Goal: Task Accomplishment & Management: Manage account settings

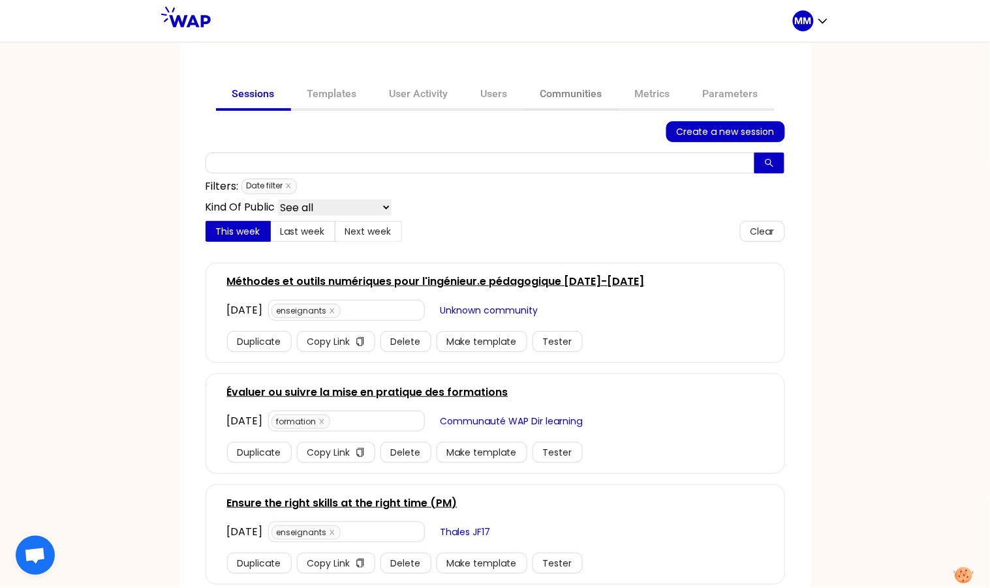
click at [546, 91] on link "Communities" at bounding box center [571, 95] width 95 height 31
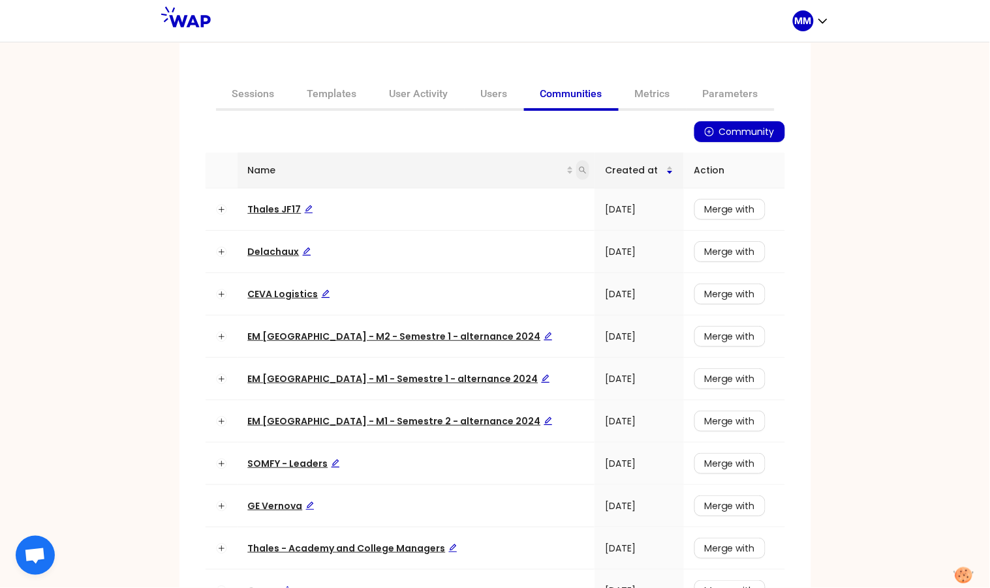
click at [579, 170] on icon "search" at bounding box center [582, 170] width 7 height 7
type input "pacte"
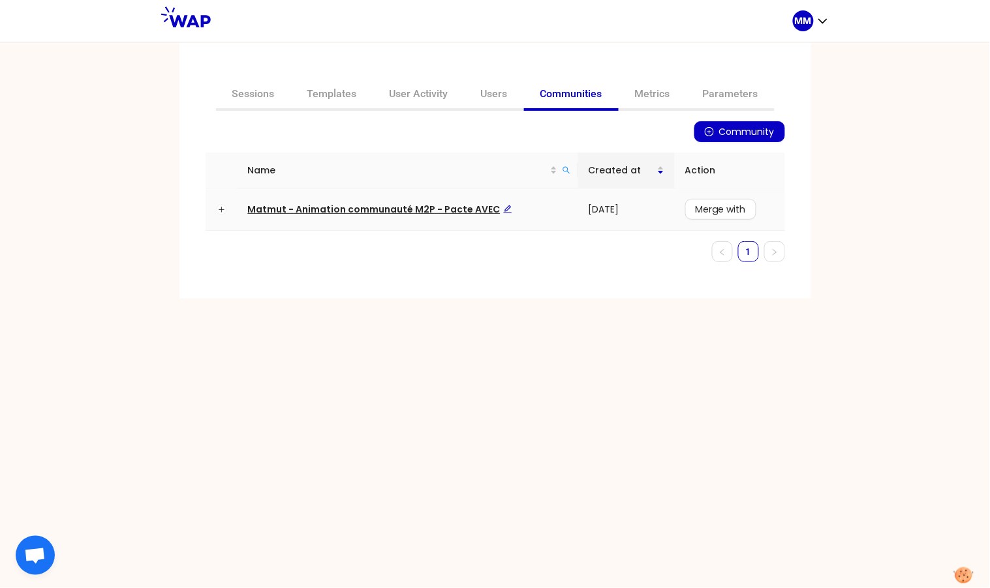
click at [468, 201] on td "Matmut - Animation communauté M2P - Pacte AVEC" at bounding box center [407, 210] width 341 height 42
click at [461, 206] on span "Matmut - Animation communauté M2P - Pacte AVEC" at bounding box center [380, 209] width 264 height 13
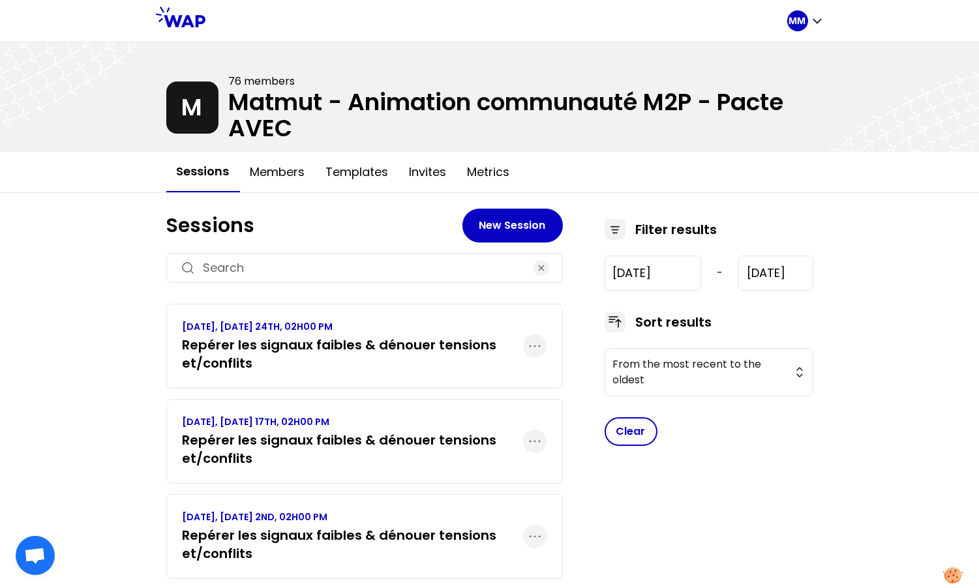
click at [367, 417] on p "SEPTEMBER 2025, WEDNESDAY 17TH, 02H00 PM" at bounding box center [353, 422] width 341 height 13
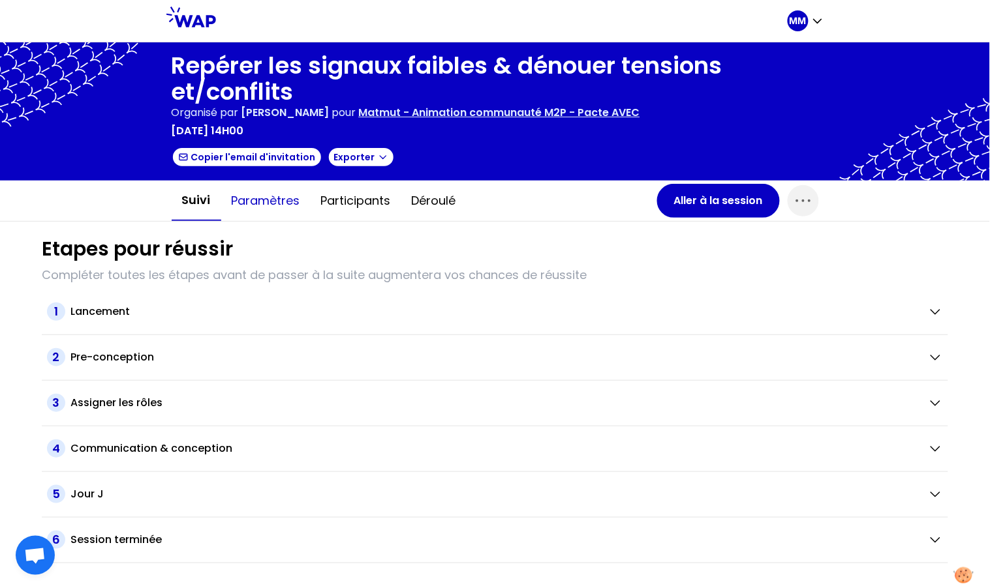
click at [265, 200] on button "Paramètres" at bounding box center [265, 200] width 89 height 39
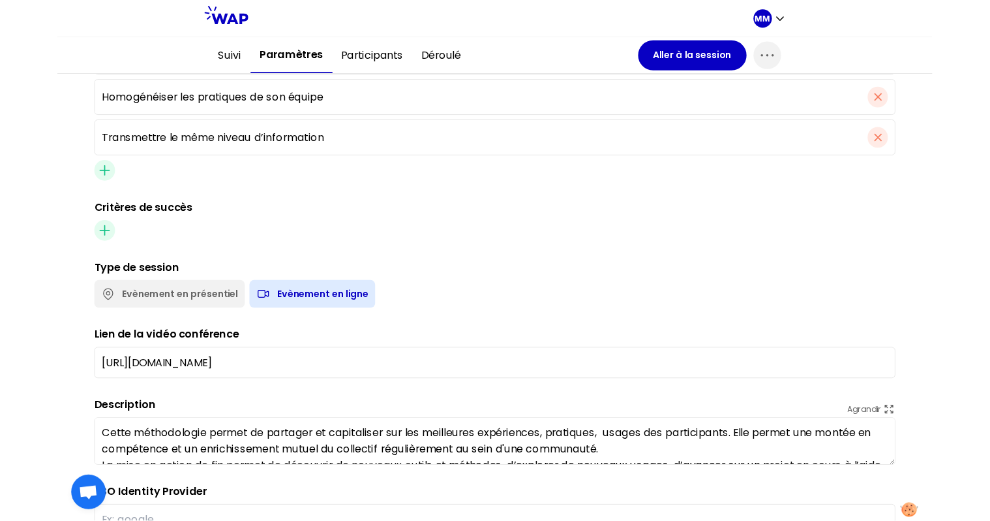
scroll to position [664, 0]
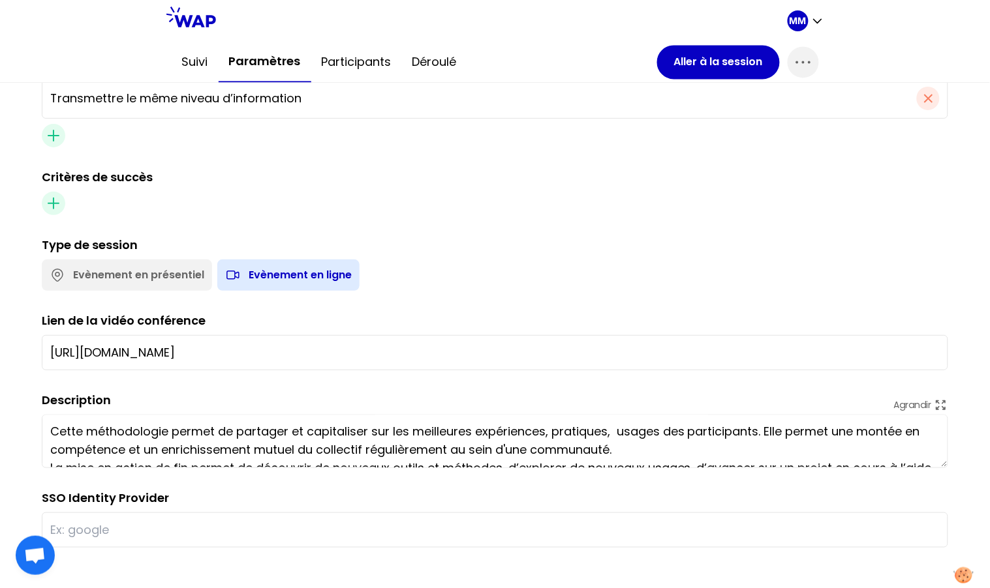
click at [338, 350] on input "https://us06web.zoom.us/j/7353391757" at bounding box center [494, 353] width 889 height 18
click at [795, 65] on icon "button" at bounding box center [803, 62] width 21 height 21
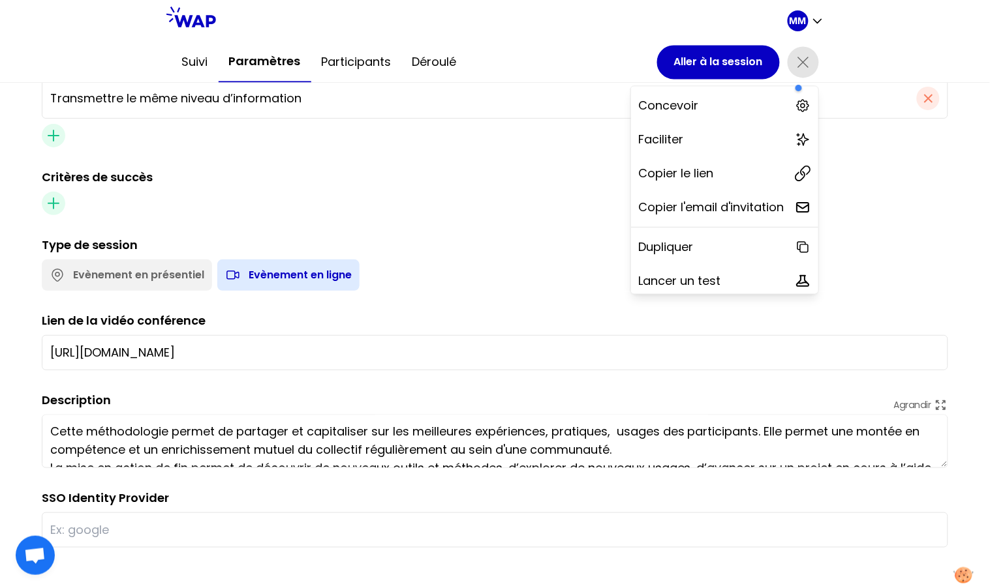
drag, startPoint x: 733, startPoint y: 170, endPoint x: 701, endPoint y: 144, distance: 41.3
click at [733, 170] on div "Copier le lien" at bounding box center [724, 174] width 187 height 29
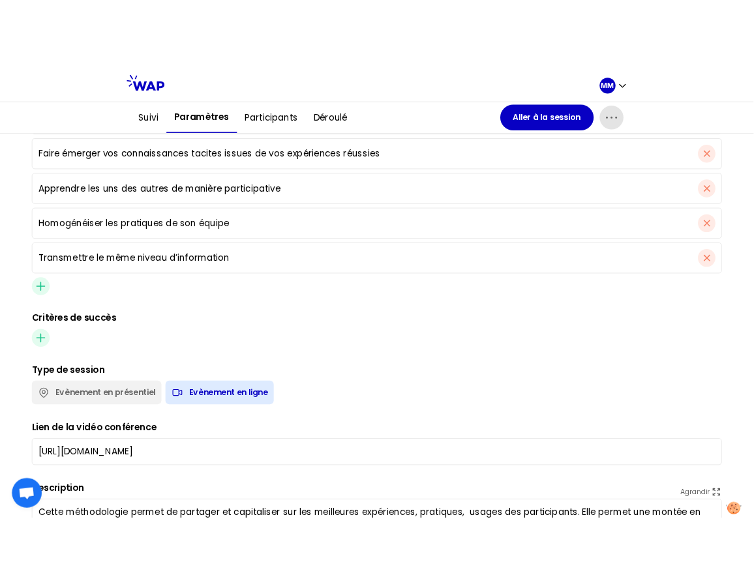
scroll to position [0, 0]
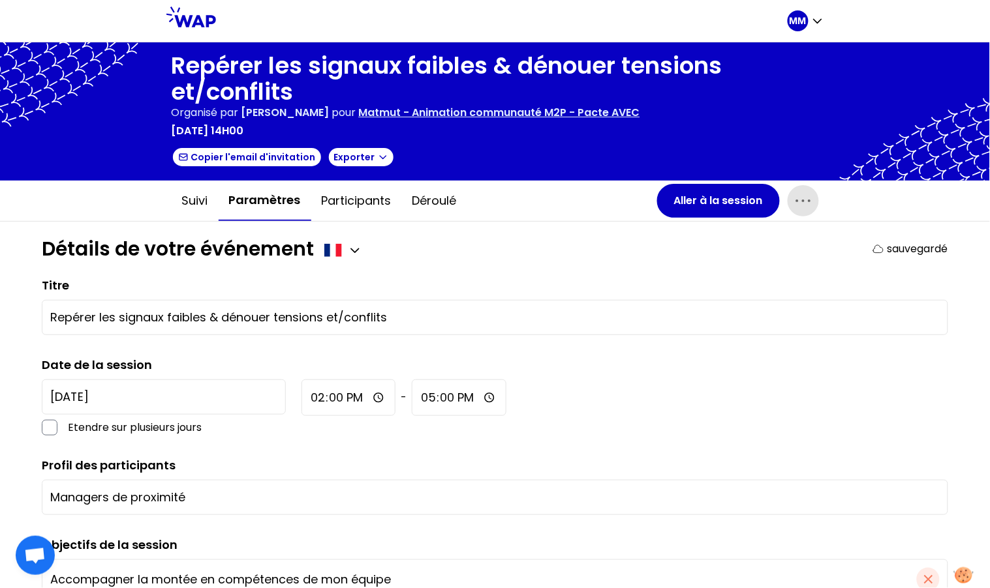
click at [346, 63] on h1 "Repérer les signaux faibles & dénouer tensions et/conflits" at bounding box center [495, 79] width 647 height 52
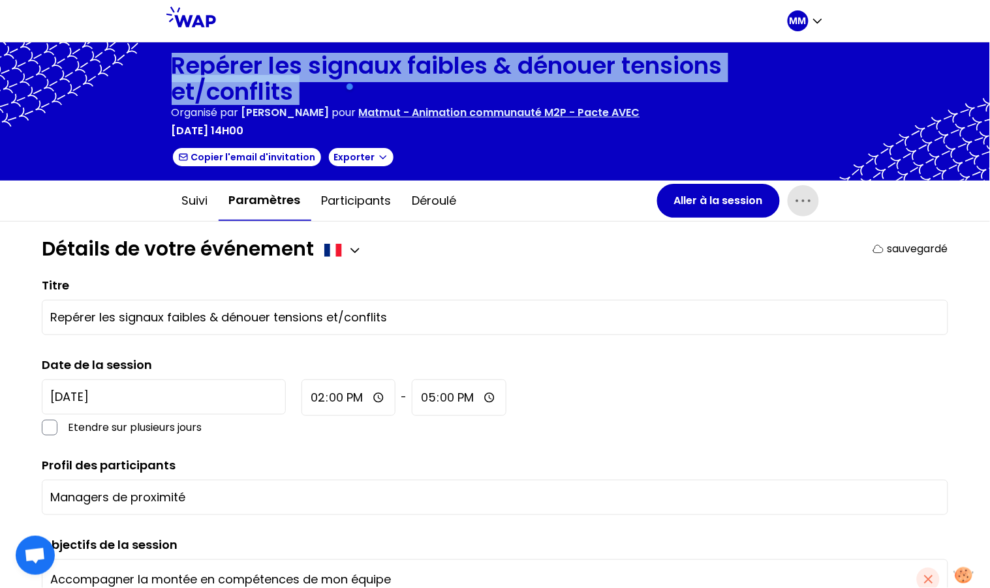
click at [346, 63] on h1 "Repérer les signaux faibles & dénouer tensions et/conflits" at bounding box center [495, 79] width 647 height 52
copy h1 "Repérer les signaux faibles & dénouer tensions et/conflits"
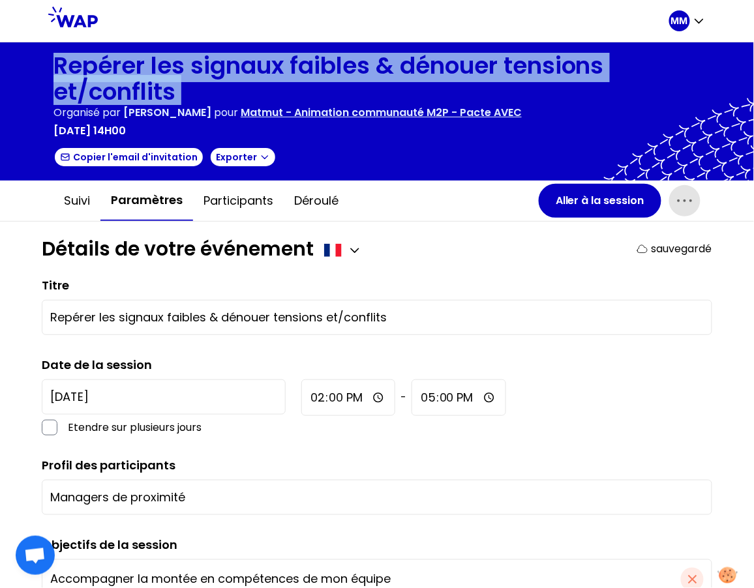
drag, startPoint x: 674, startPoint y: 211, endPoint x: 643, endPoint y: 240, distance: 43.0
click at [674, 211] on span "button" at bounding box center [684, 200] width 31 height 31
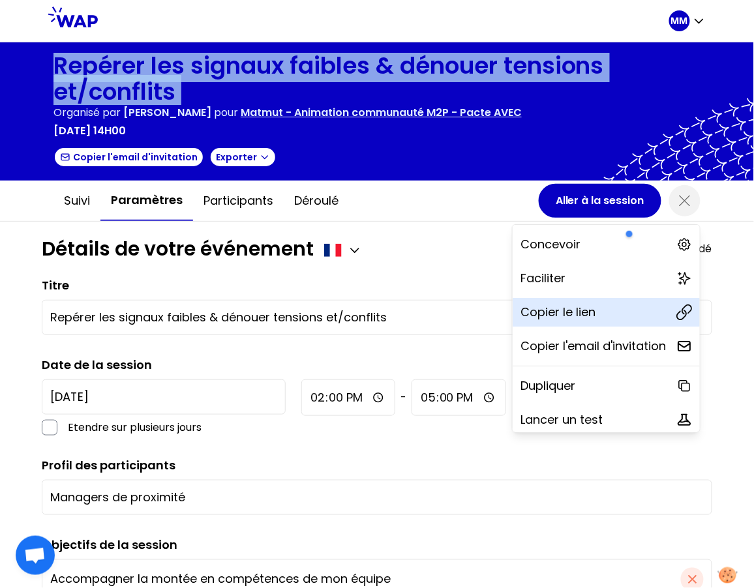
click at [581, 303] on div "Copier le lien" at bounding box center [606, 312] width 187 height 29
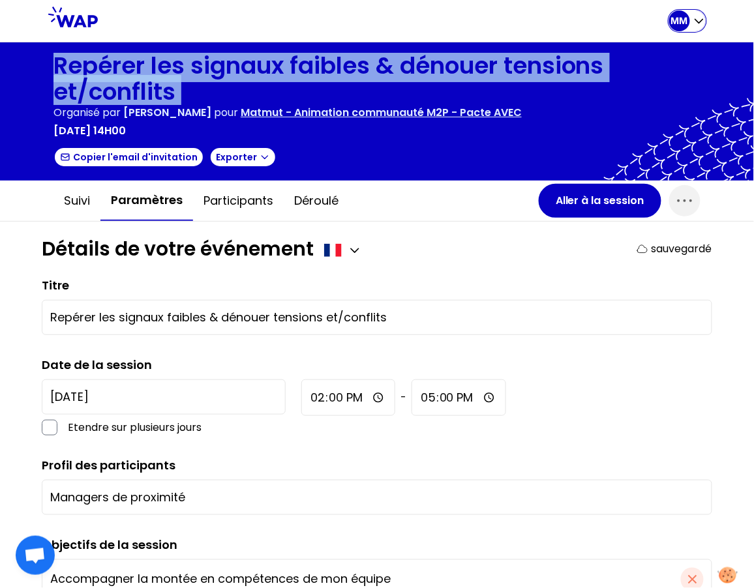
click at [683, 20] on p "MM" at bounding box center [679, 20] width 17 height 13
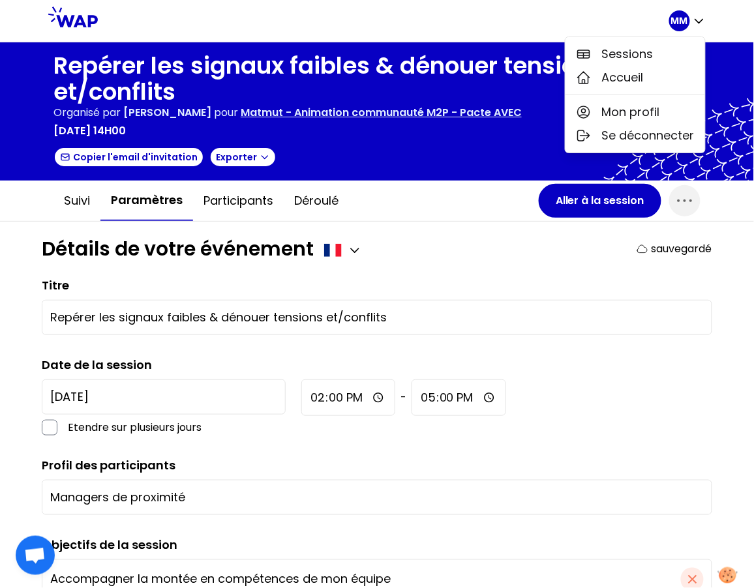
drag, startPoint x: 578, startPoint y: 10, endPoint x: 590, endPoint y: 1, distance: 14.9
click at [579, 10] on div at bounding box center [383, 21] width 571 height 42
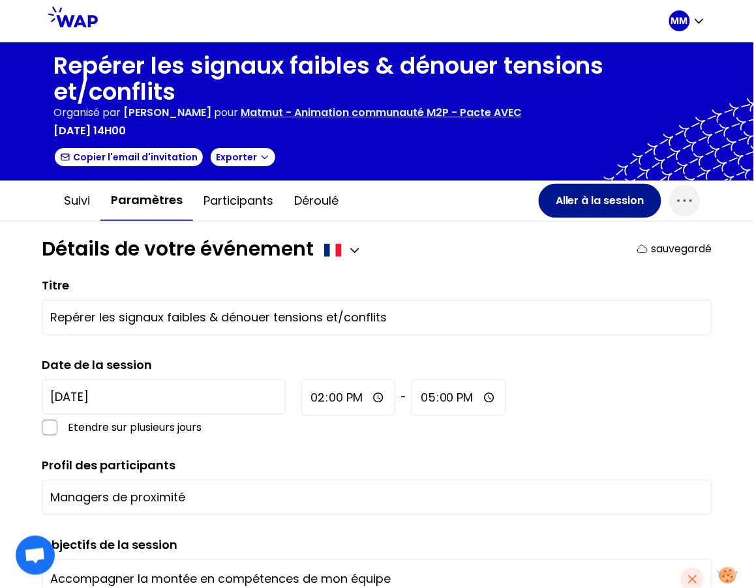
click at [611, 196] on button "Aller à la session" at bounding box center [600, 201] width 123 height 34
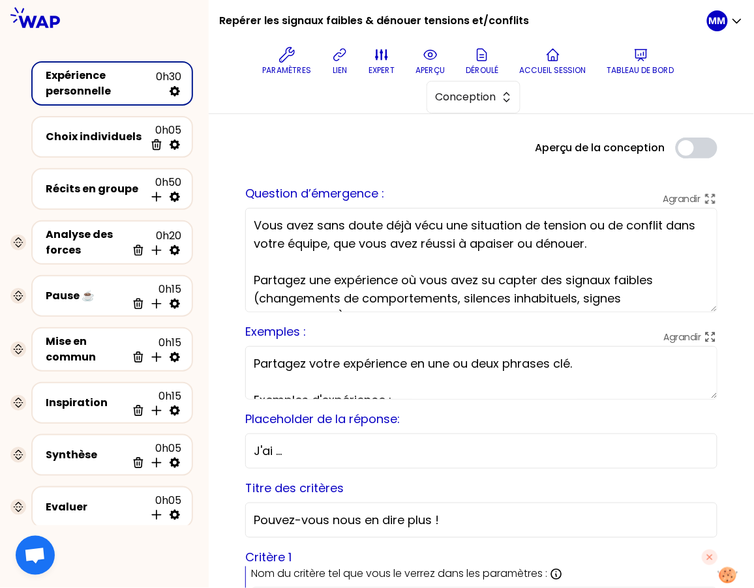
click at [345, 21] on h1 "Repérer les signaux faibles & dénouer tensions et/conflits" at bounding box center [374, 21] width 310 height 42
click at [345, 20] on h1 "Repérer les signaux faibles & dénouer tensions et/conflits" at bounding box center [374, 21] width 310 height 42
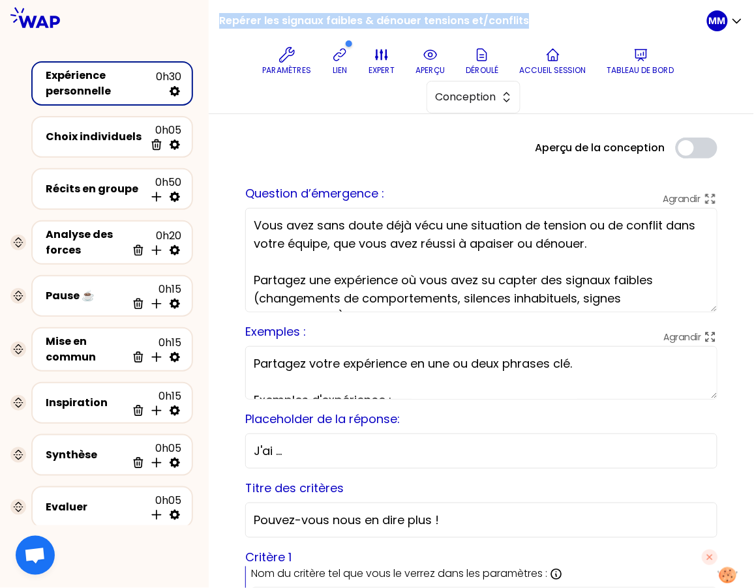
click at [346, 20] on h1 "Repérer les signaux faibles & dénouer tensions et/conflits" at bounding box center [374, 21] width 310 height 42
copy div "Repérer les signaux faibles & dénouer tensions et/conflits"
click at [331, 21] on h1 "Repérer les signaux faibles & dénouer tensions et/conflits" at bounding box center [374, 21] width 310 height 42
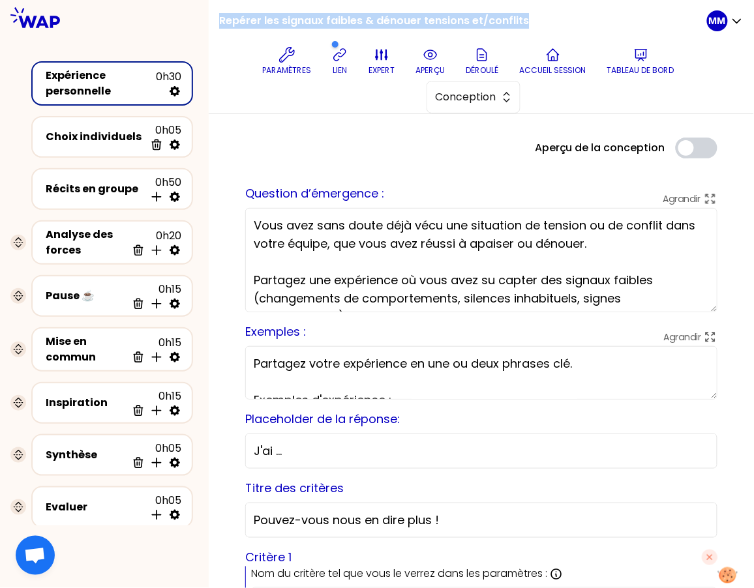
copy div "Repérer les signaux faibles & dénouer tensions et/conflits"
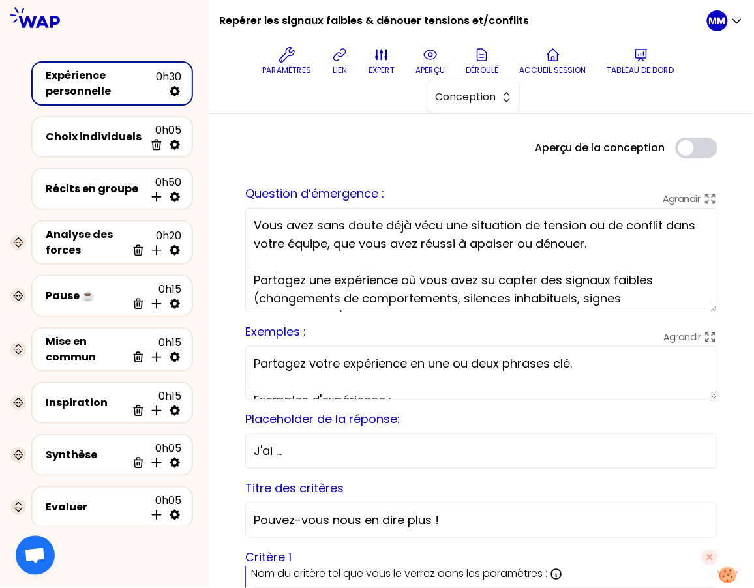
click at [341, 242] on textarea "Vous avez sans doute déjà vécu une situation de tension ou de conflit dans votr…" at bounding box center [481, 260] width 472 height 104
click at [339, 132] on div at bounding box center [481, 132] width 493 height 10
click at [513, 92] on button "Conception" at bounding box center [474, 97] width 94 height 33
click at [503, 147] on span "Facilitation" at bounding box center [481, 151] width 56 height 16
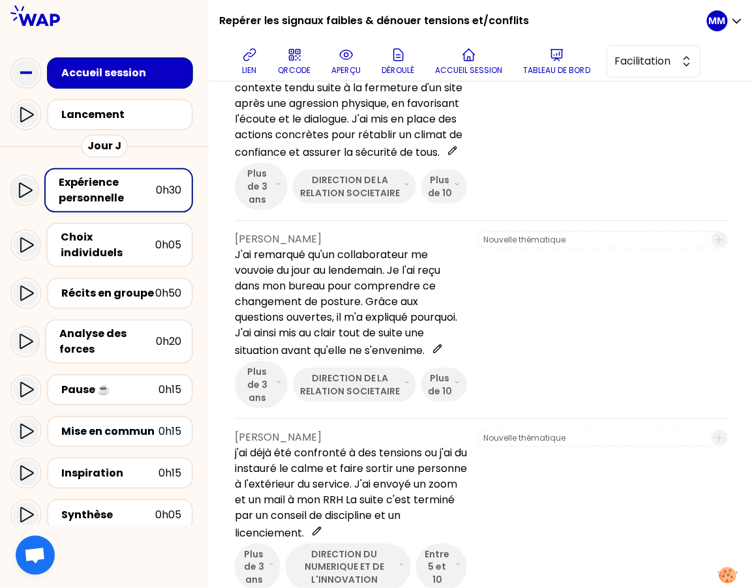
scroll to position [548, 0]
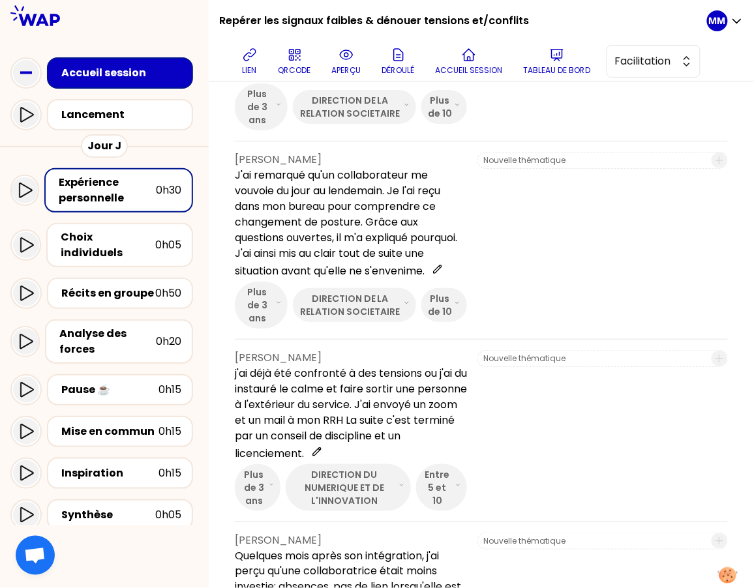
click at [610, 309] on div at bounding box center [602, 240] width 250 height 177
click at [112, 286] on div "Récits en groupe" at bounding box center [108, 294] width 94 height 16
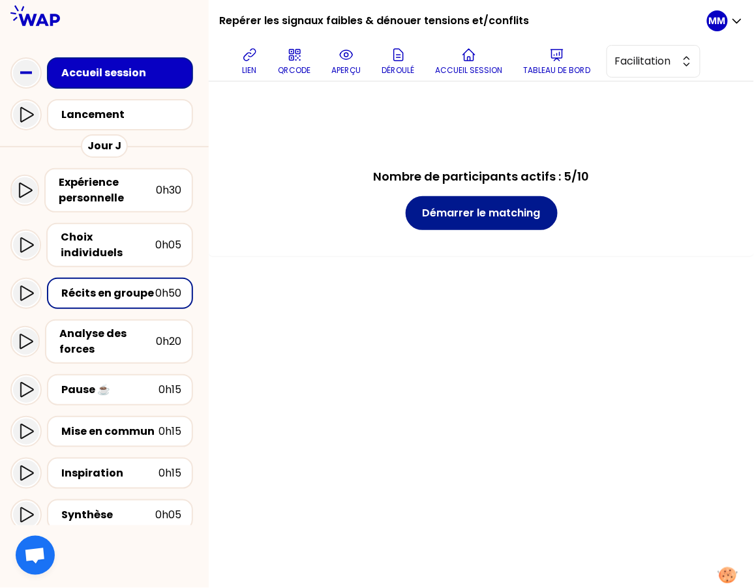
click at [504, 215] on button "Démarrer le matching" at bounding box center [482, 213] width 152 height 34
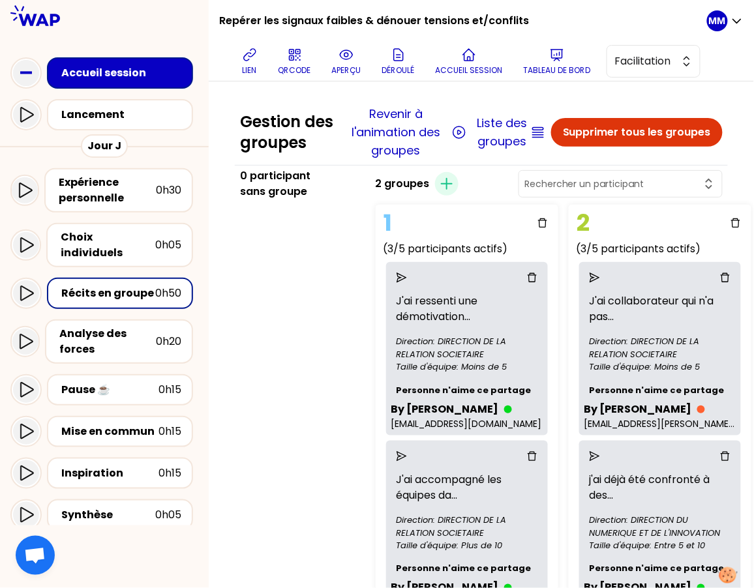
scroll to position [0, 15]
click at [439, 192] on icon "button" at bounding box center [447, 184] width 16 height 16
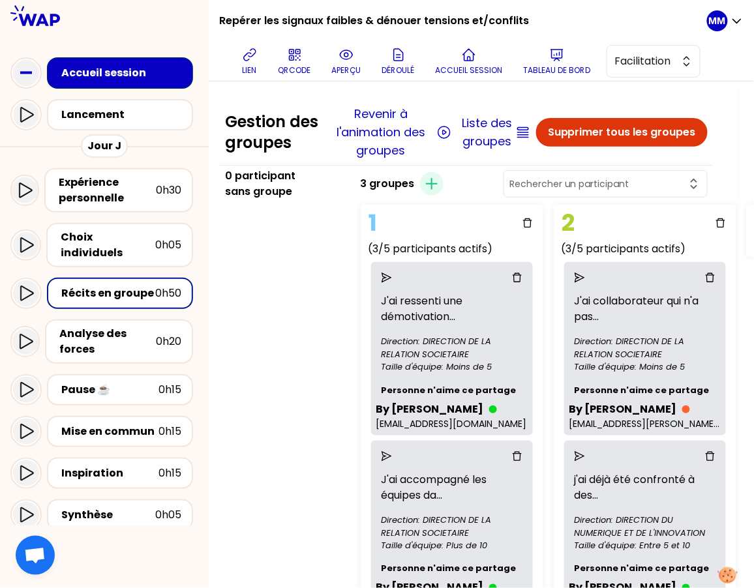
click at [585, 283] on icon "send" at bounding box center [580, 278] width 10 height 10
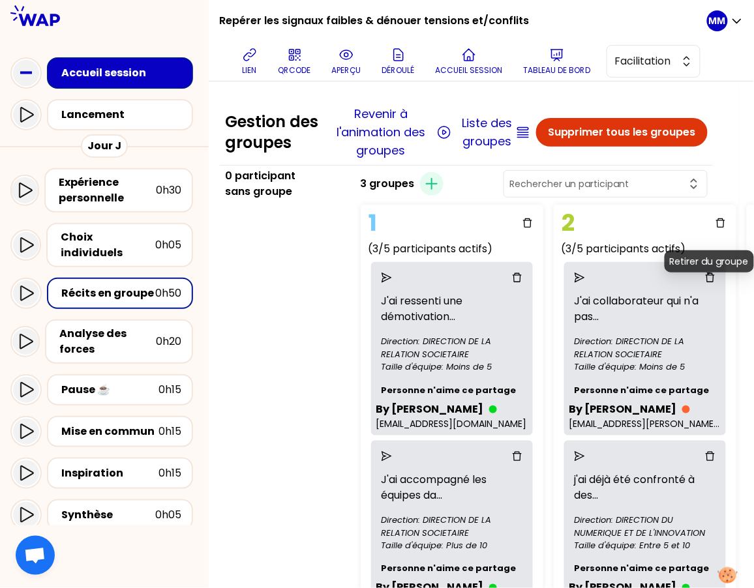
click at [716, 283] on icon "delete" at bounding box center [710, 278] width 10 height 10
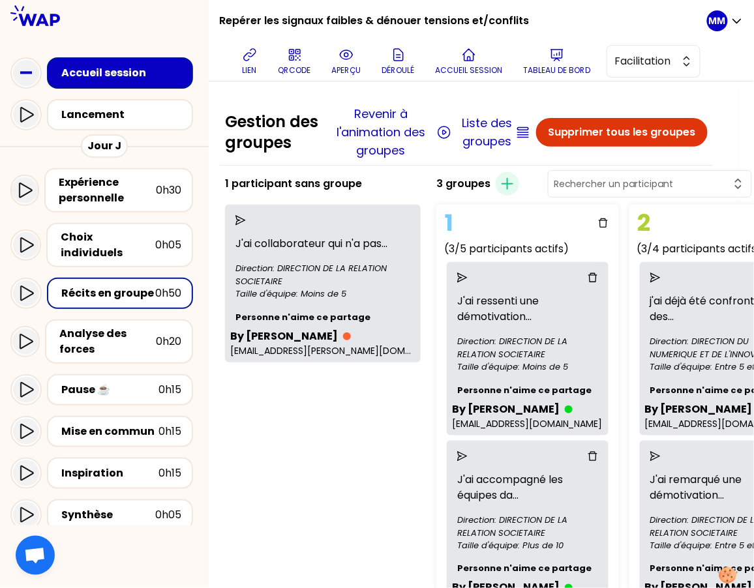
scroll to position [7, 15]
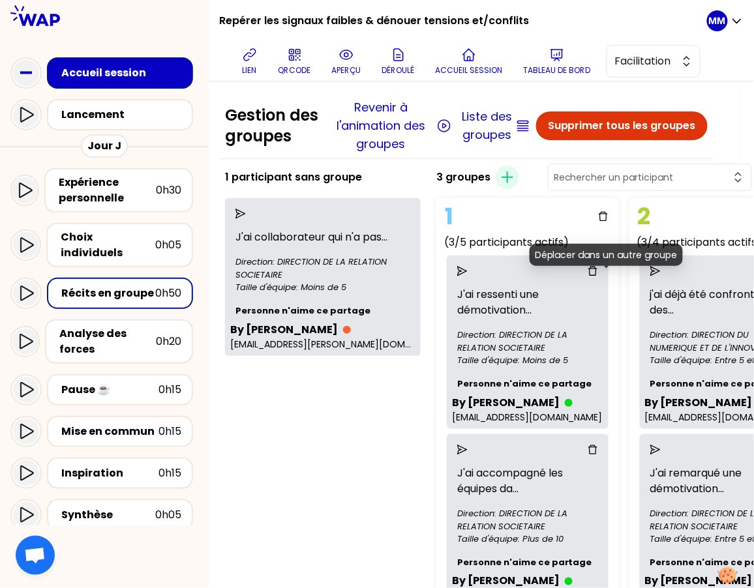
drag, startPoint x: 605, startPoint y: 282, endPoint x: 610, endPoint y: 293, distance: 11.7
click at [650, 277] on icon "send" at bounding box center [655, 271] width 10 height 10
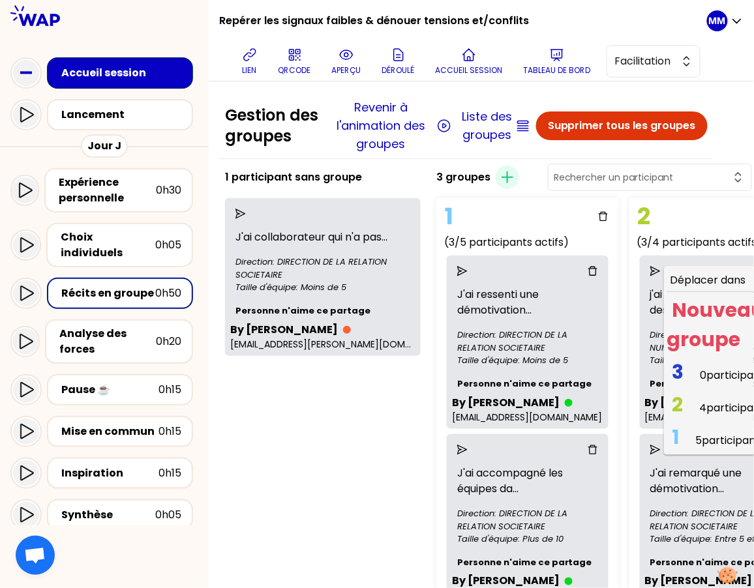
drag, startPoint x: 642, startPoint y: 374, endPoint x: 612, endPoint y: 367, distance: 30.9
click at [667, 375] on span "3 0 participants" at bounding box center [721, 375] width 108 height 25
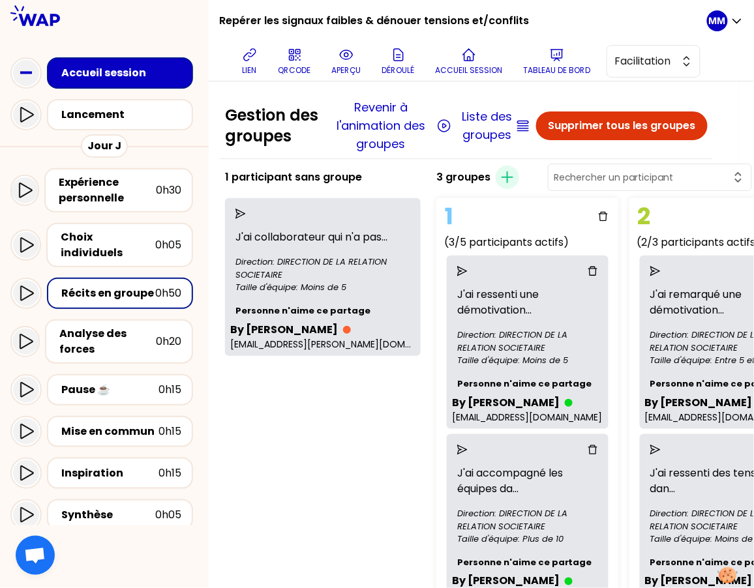
click at [457, 277] on icon "send" at bounding box center [462, 271] width 10 height 10
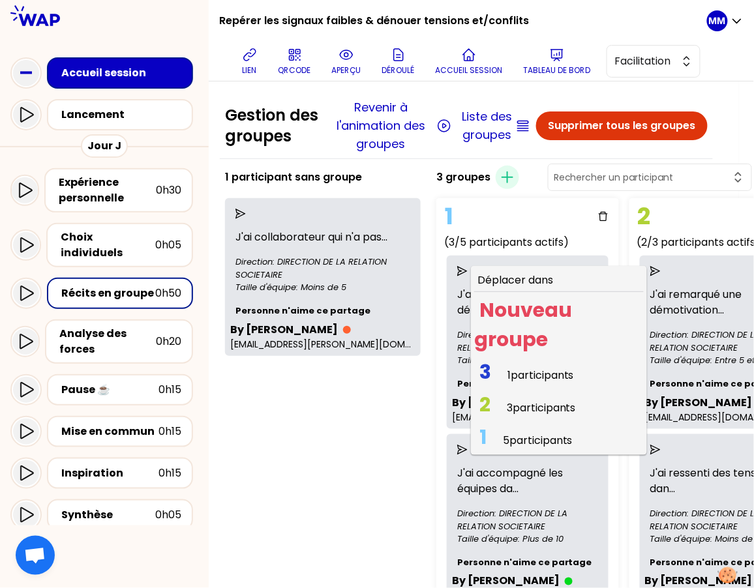
drag, startPoint x: 484, startPoint y: 382, endPoint x: 502, endPoint y: 383, distance: 17.7
click at [508, 381] on span "1 participants" at bounding box center [541, 375] width 67 height 15
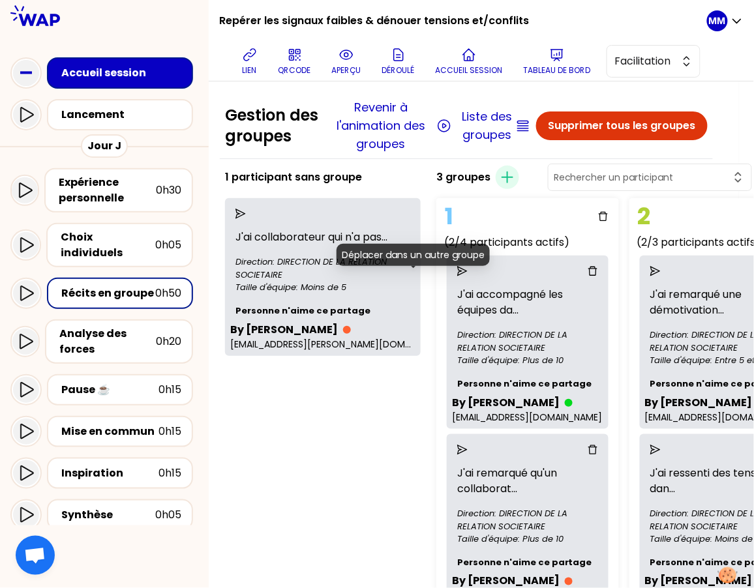
click at [457, 277] on icon "send" at bounding box center [462, 271] width 10 height 10
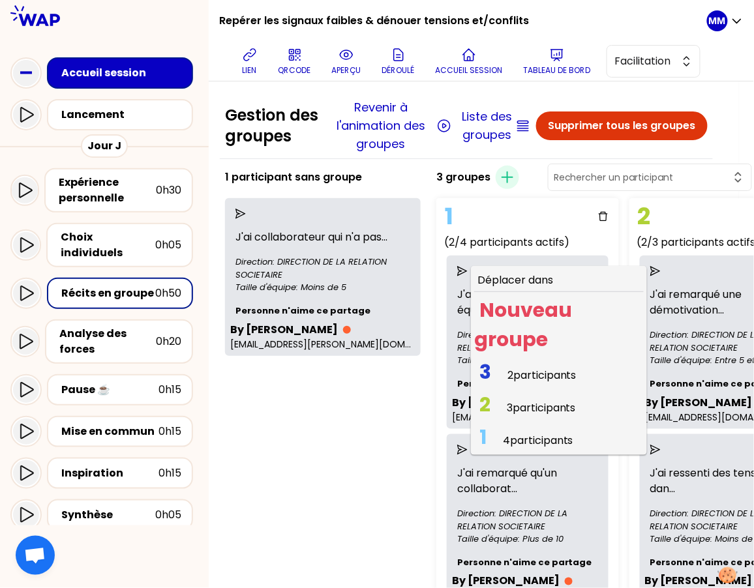
click at [508, 382] on span "2 participants" at bounding box center [542, 375] width 69 height 15
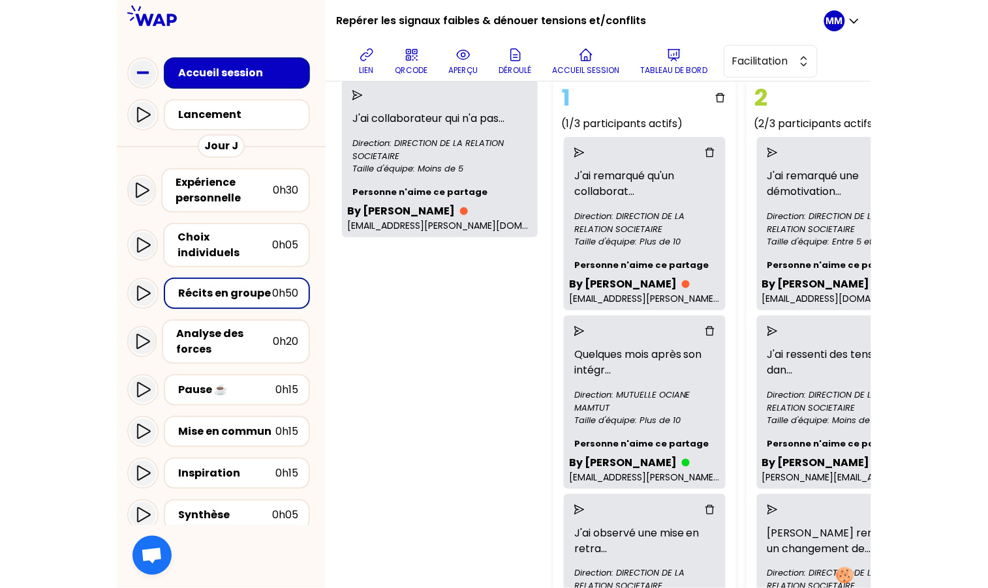
scroll to position [0, 15]
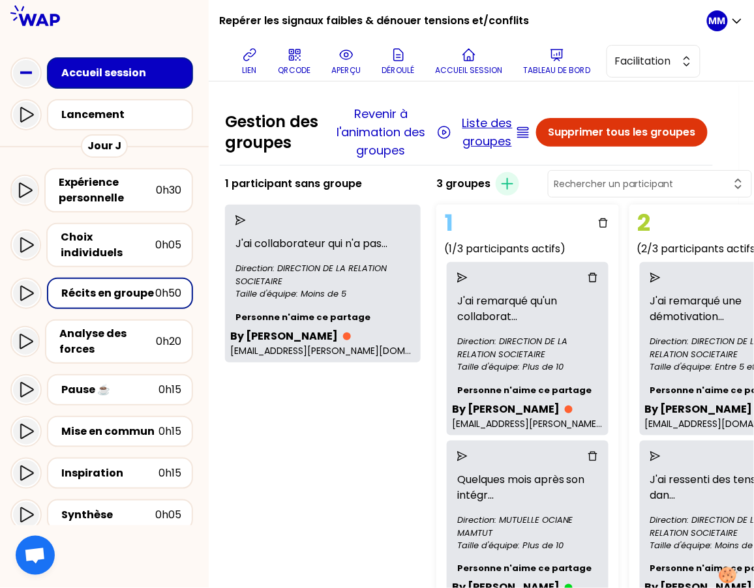
click at [483, 144] on button "Liste des groupes" at bounding box center [487, 132] width 50 height 37
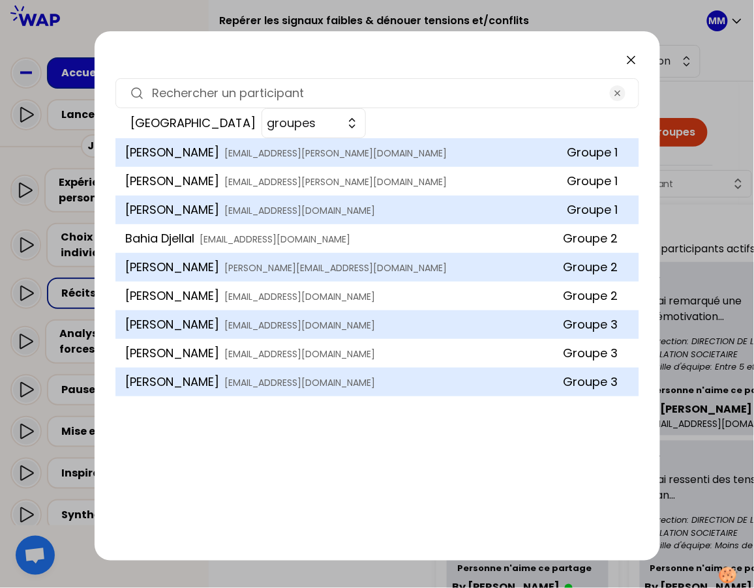
click at [290, 457] on div "Cécile Lacroix lacroix.cecile@matmut.fr Groupe 1 Sarah Cothias cothias.sarah@oc…" at bounding box center [377, 339] width 524 height 402
click at [632, 59] on icon at bounding box center [632, 60] width 16 height 16
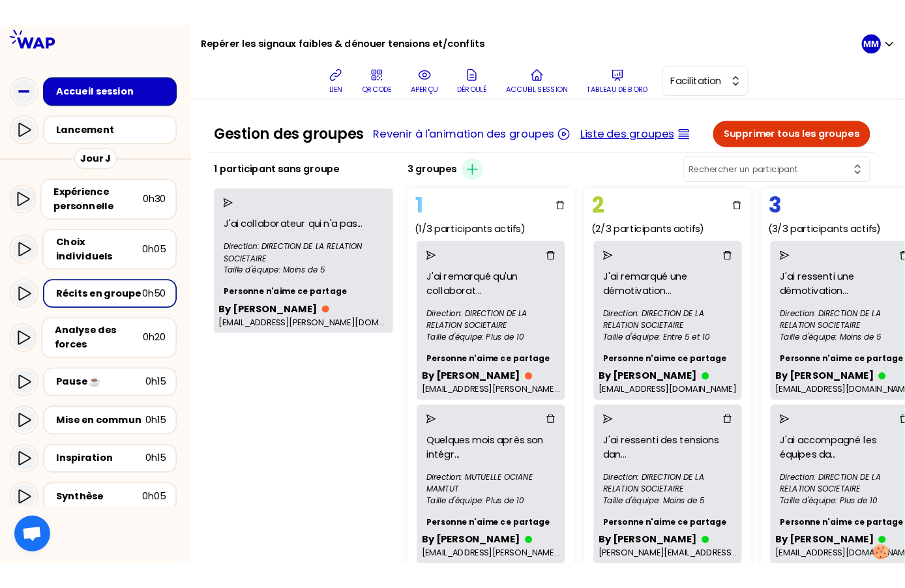
scroll to position [0, 5]
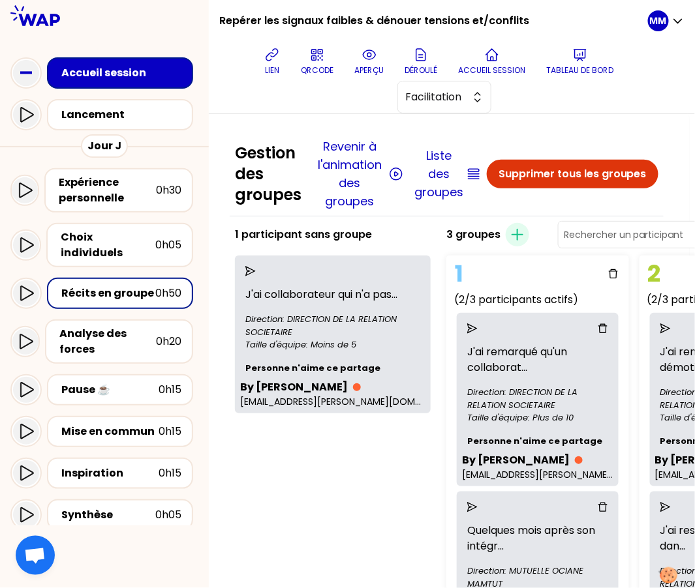
drag, startPoint x: 283, startPoint y: 477, endPoint x: 280, endPoint y: 456, distance: 21.0
click at [283, 477] on div "1 participant sans groupe J'ai collaborateur qui n'a pas ... Direction: DIRECTI…" at bounding box center [333, 536] width 206 height 635
click at [255, 269] on icon "send" at bounding box center [250, 271] width 10 height 10
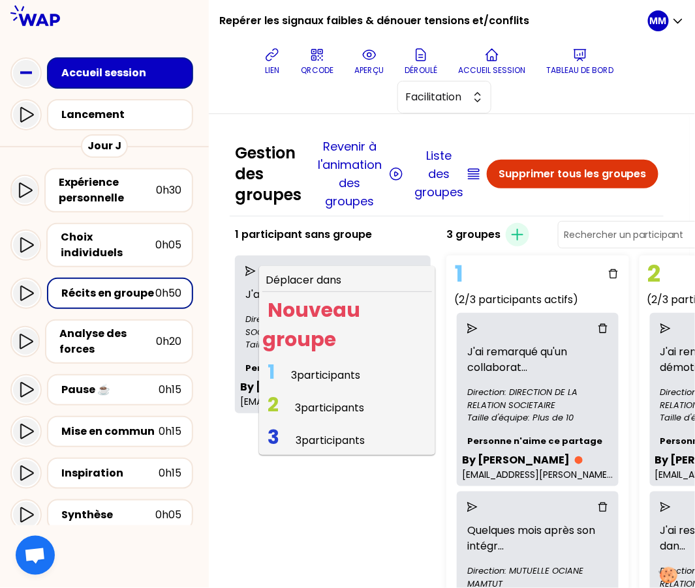
click at [312, 438] on span "3 participants" at bounding box center [329, 440] width 69 height 15
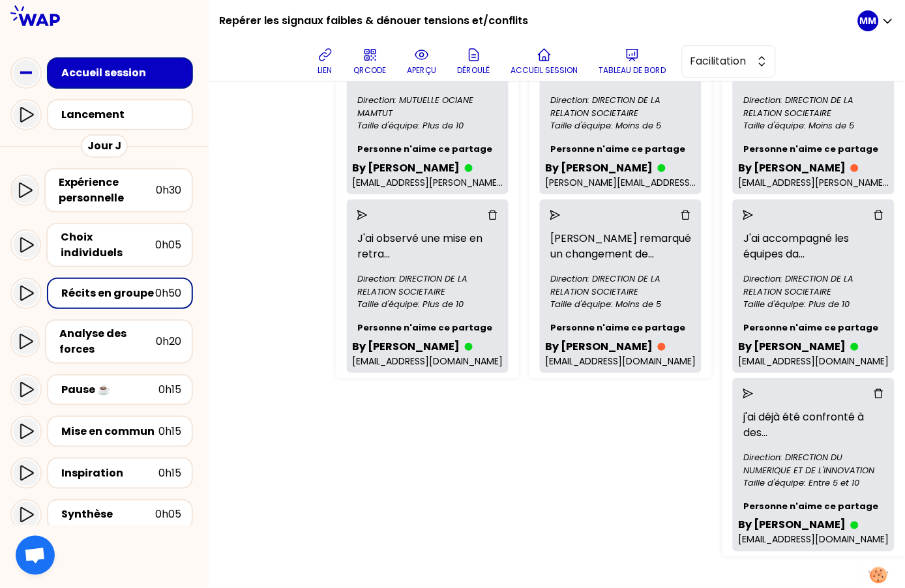
scroll to position [417, 66]
click at [624, 449] on div "1 (2/3 participants actifs) J'ai remarqué qu'un collaborat ... Direction: DIREC…" at bounding box center [494, 171] width 326 height 783
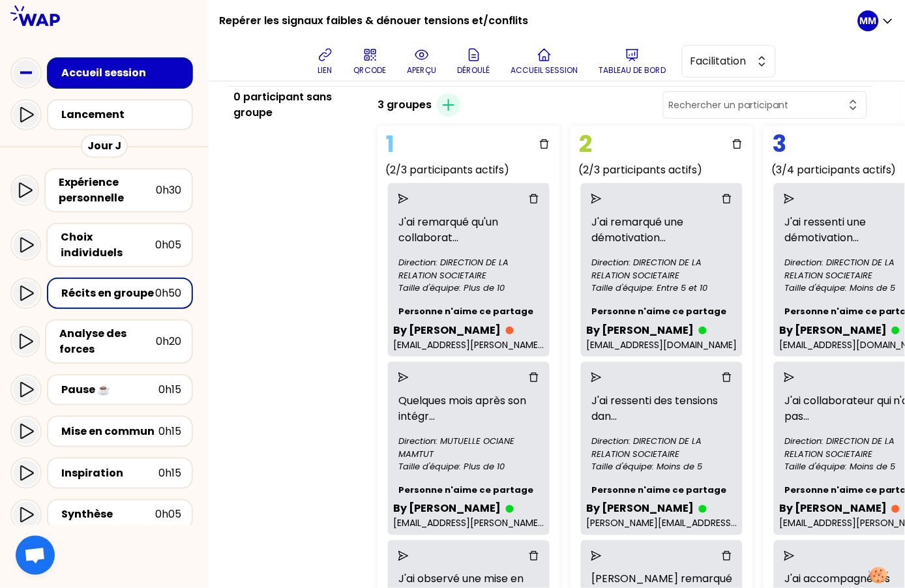
scroll to position [66, 0]
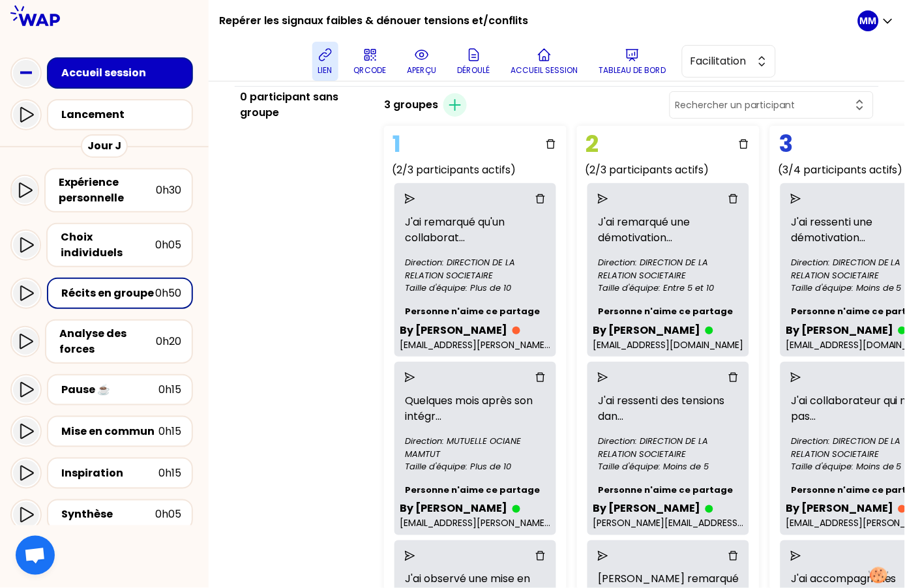
click at [326, 59] on icon at bounding box center [325, 55] width 12 height 12
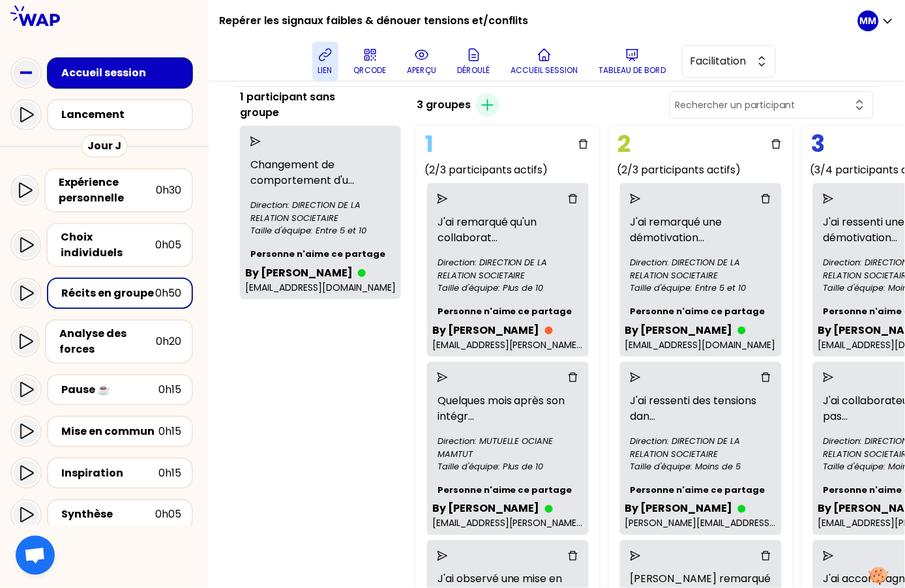
click at [333, 350] on div "1 participant sans groupe Changement de comportement d'u ... Direction: DIRECTI…" at bounding box center [321, 496] width 172 height 814
click at [261, 141] on icon "send" at bounding box center [255, 141] width 10 height 10
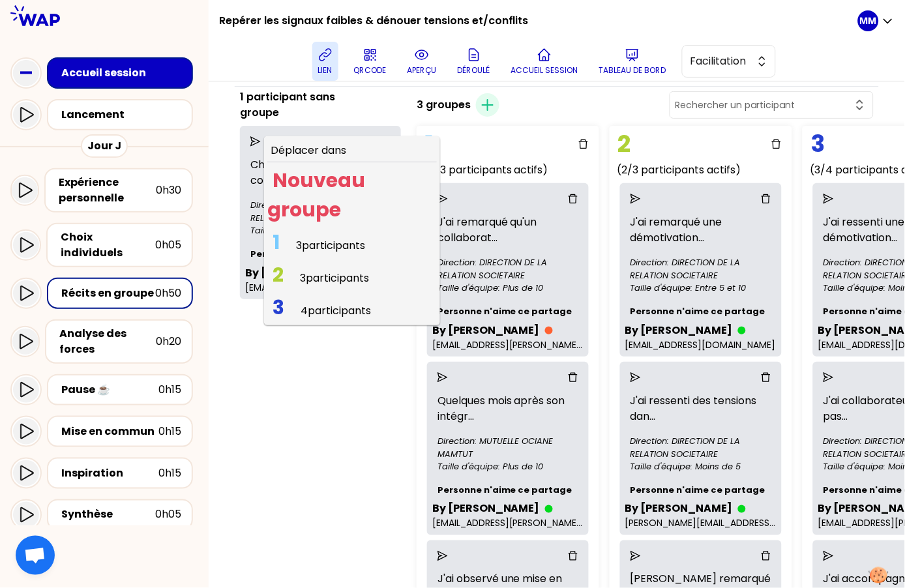
click at [333, 247] on span "3 participants" at bounding box center [330, 245] width 69 height 15
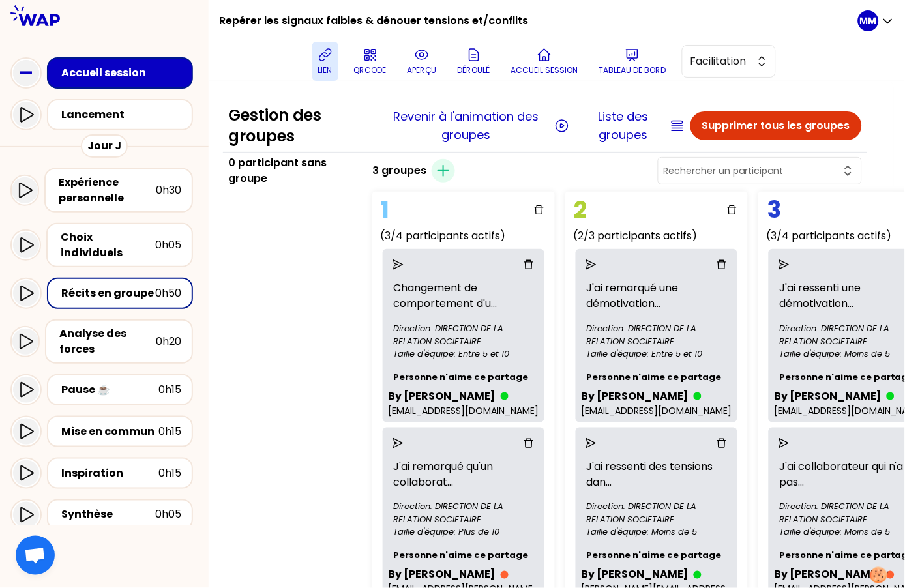
scroll to position [0, 0]
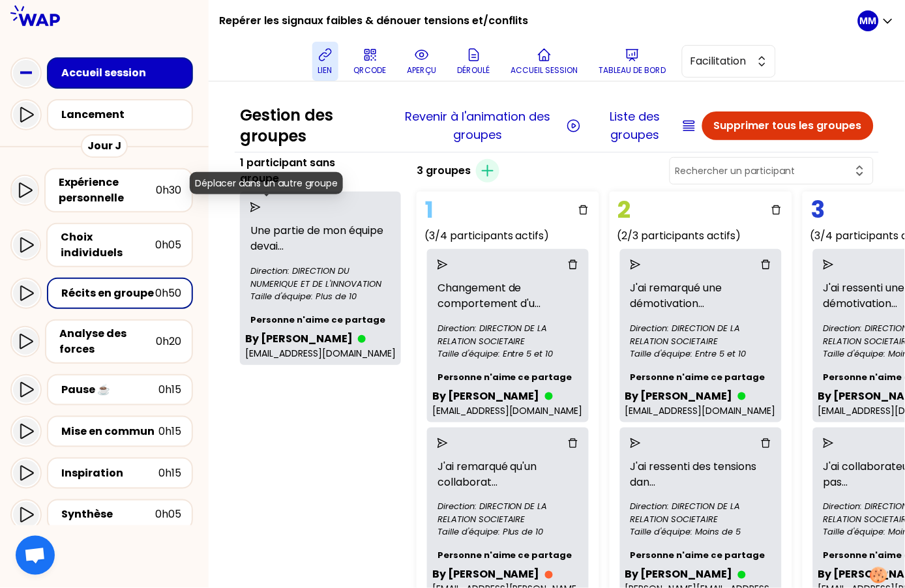
click at [261, 206] on icon "send" at bounding box center [255, 207] width 10 height 10
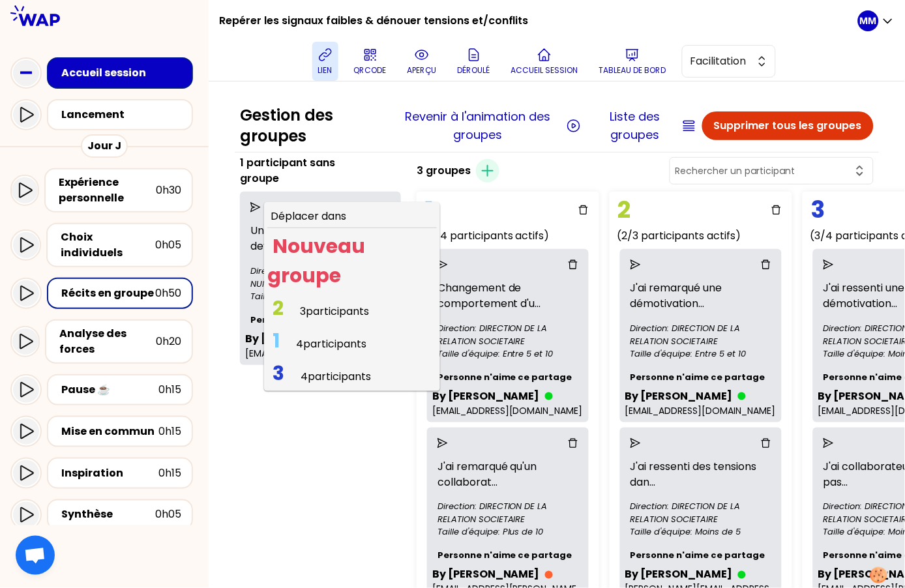
click at [326, 312] on span "3 participants" at bounding box center [334, 311] width 69 height 15
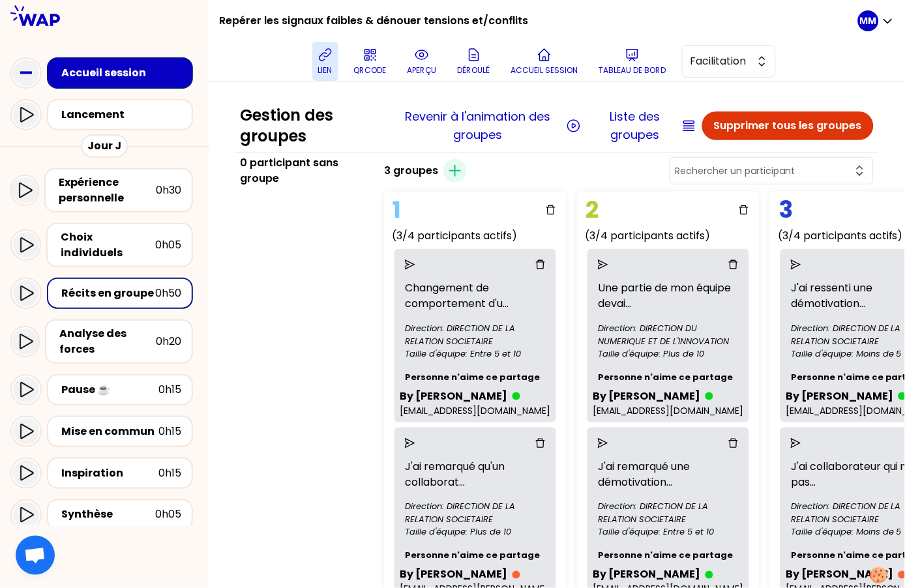
click at [326, 320] on div "0 participant sans groupe" at bounding box center [304, 562] width 139 height 814
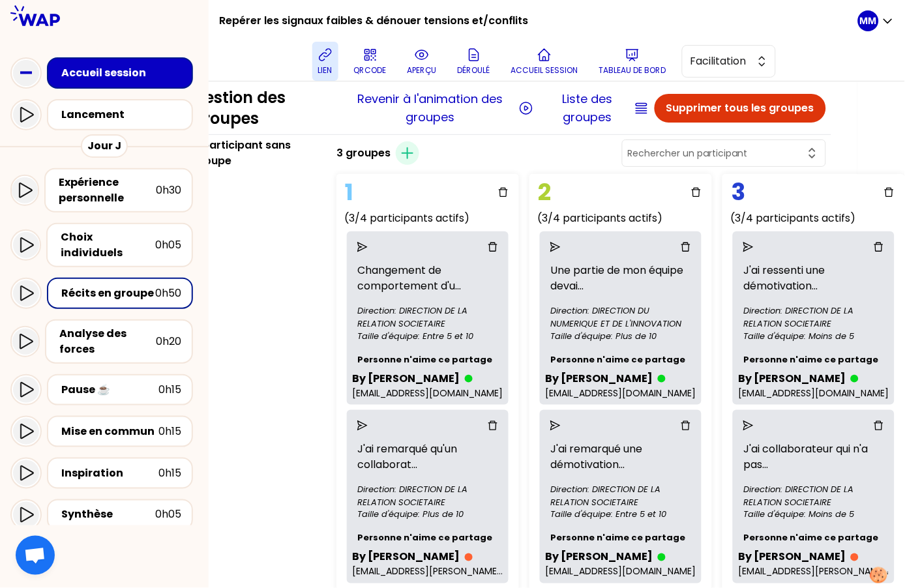
scroll to position [0, 66]
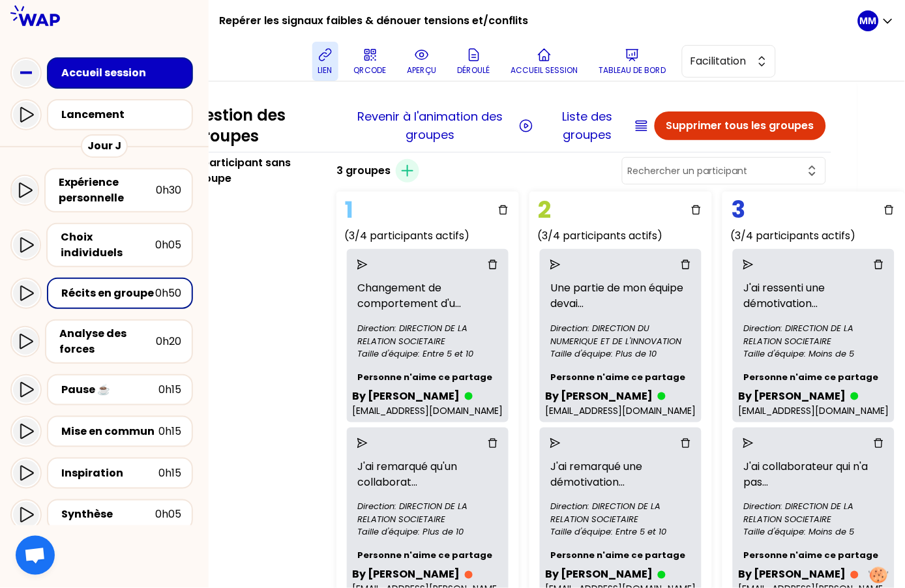
click at [326, 55] on icon at bounding box center [325, 55] width 12 height 12
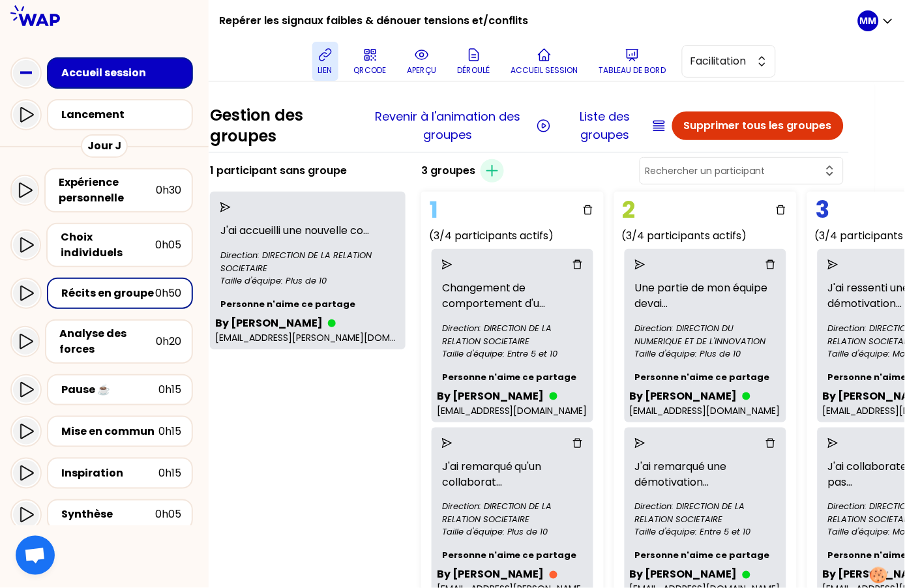
scroll to position [0, 0]
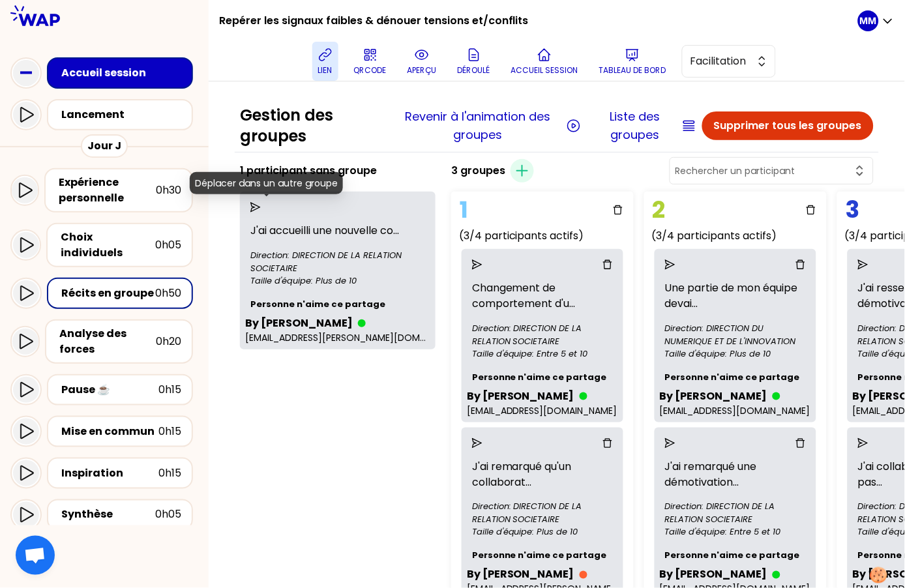
click at [261, 207] on icon "send" at bounding box center [255, 207] width 10 height 10
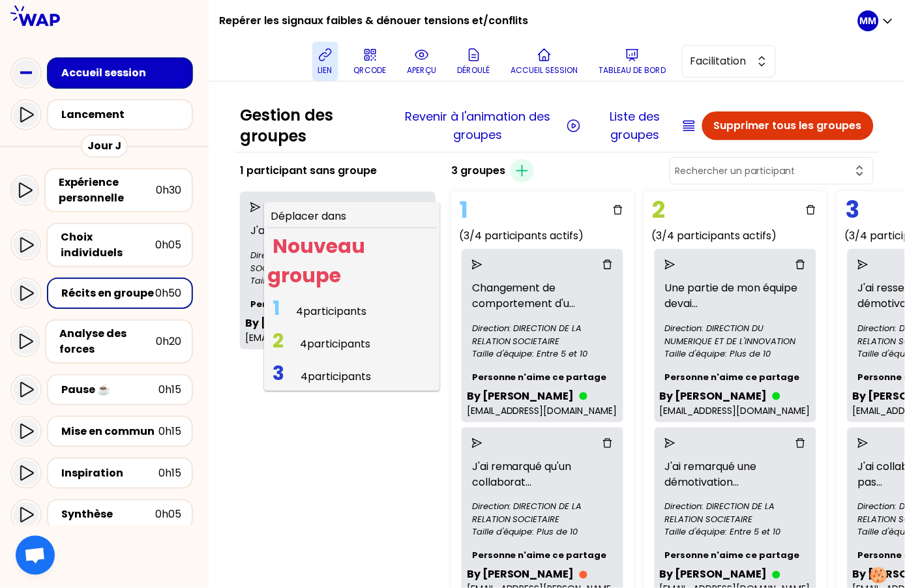
click at [329, 314] on span "4 participants" at bounding box center [331, 311] width 70 height 15
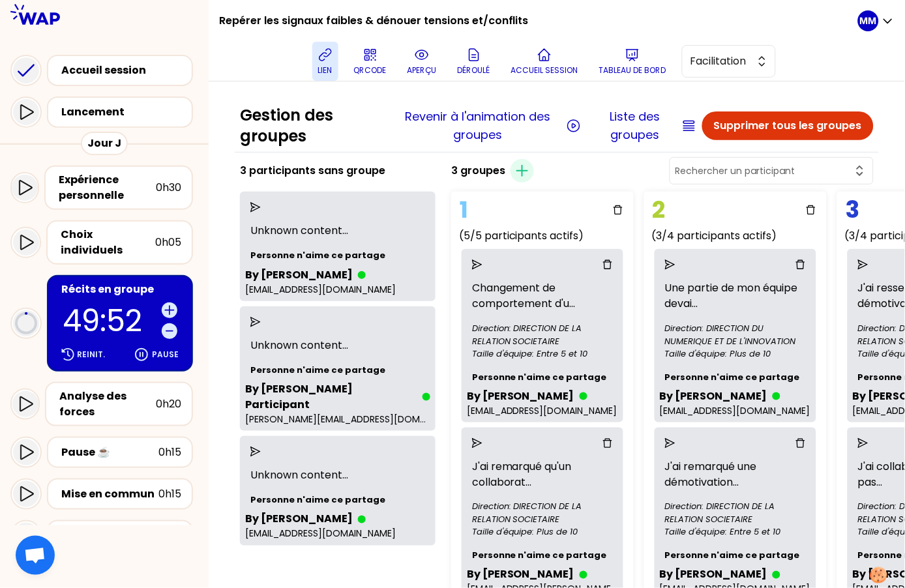
click at [329, 228] on p "Unknown content ..." at bounding box center [337, 231] width 185 height 26
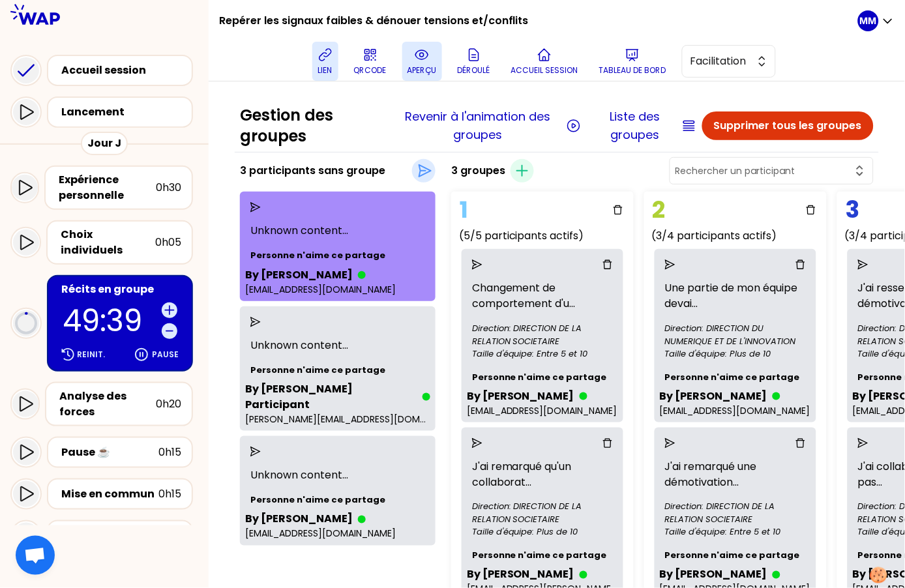
click at [421, 55] on icon at bounding box center [422, 55] width 16 height 16
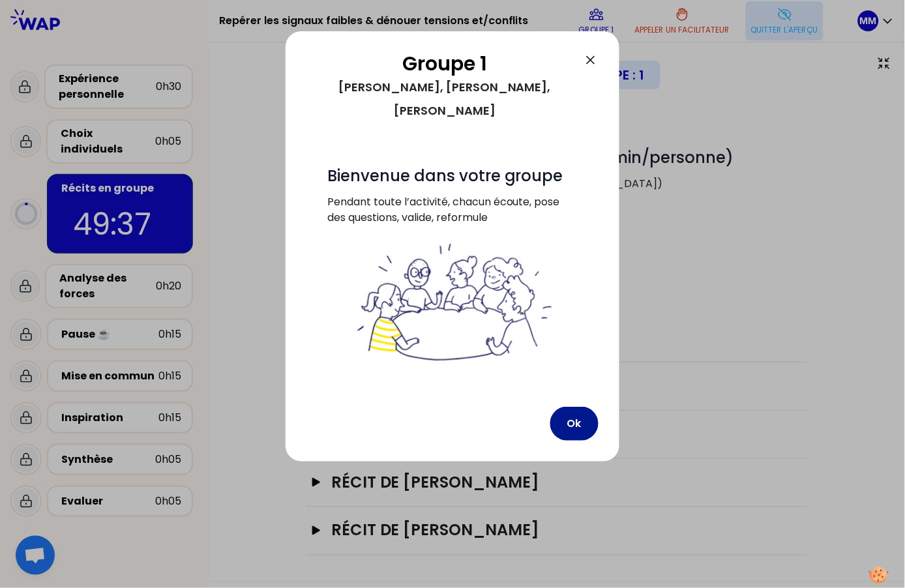
click at [581, 407] on button "Ok" at bounding box center [575, 424] width 48 height 34
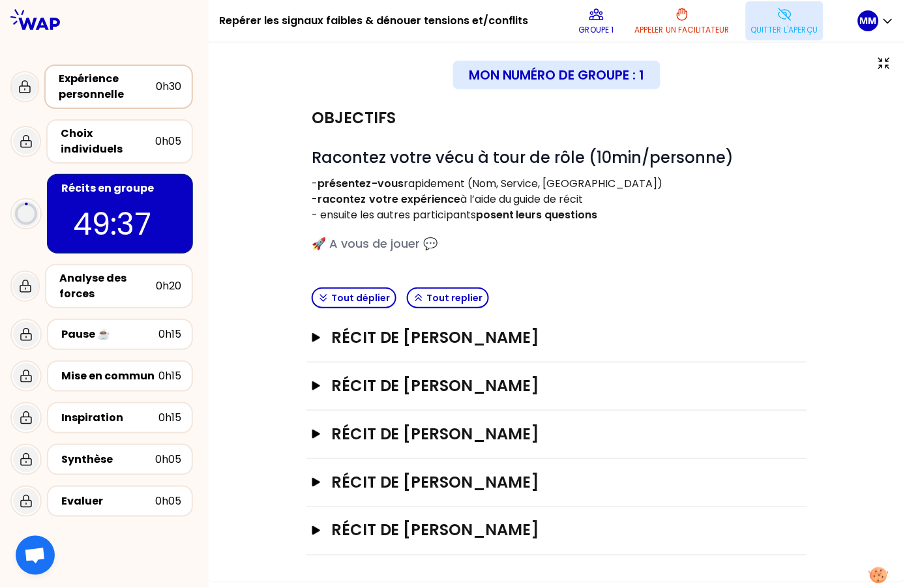
drag, startPoint x: 109, startPoint y: 96, endPoint x: 161, endPoint y: 133, distance: 64.1
click at [110, 97] on div "Expérience personnelle" at bounding box center [107, 86] width 97 height 31
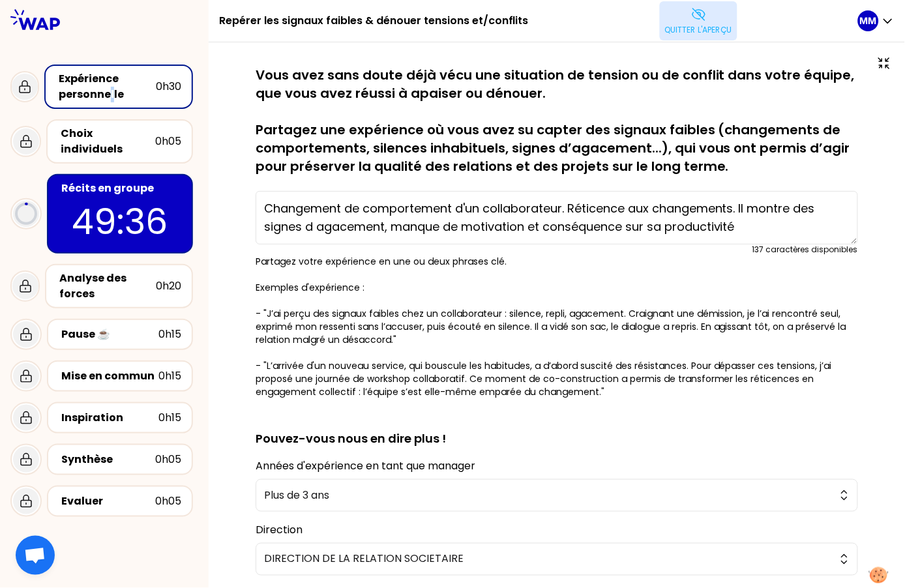
type textarea "J'ai ressenti une démotivation chez un collaborateur, pensant connaître la rais…"
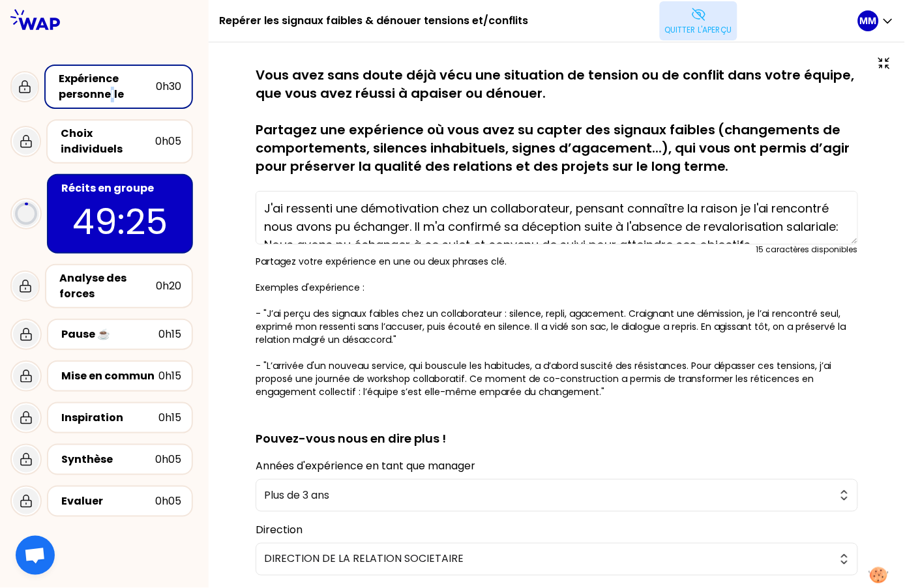
click at [708, 25] on p "Quitter l'aperçu" at bounding box center [698, 30] width 67 height 10
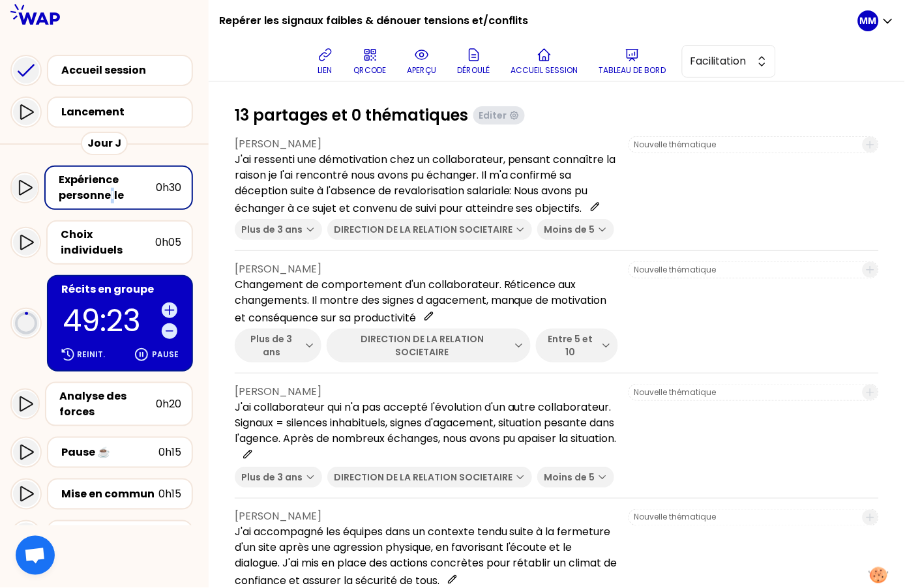
click at [112, 306] on p "49:23" at bounding box center [110, 321] width 94 height 30
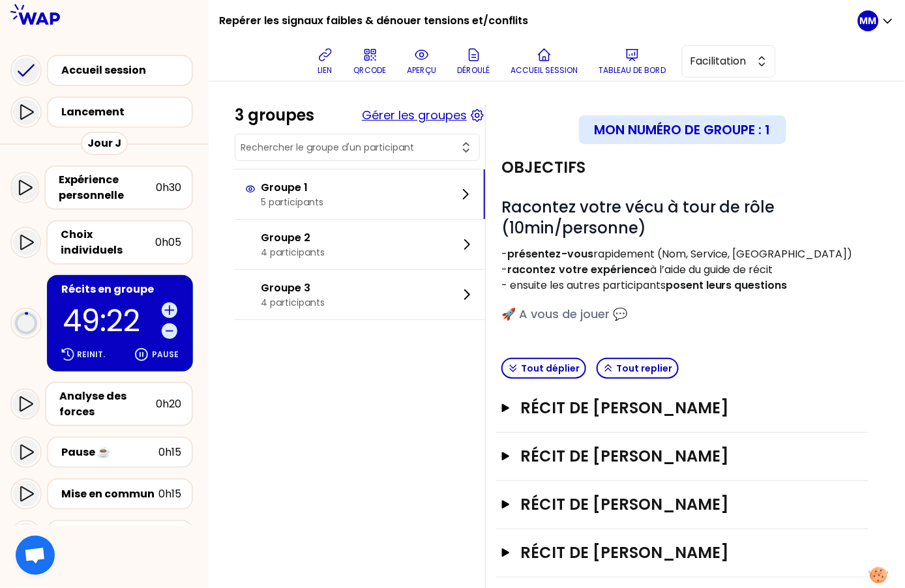
click at [425, 115] on button "Gérer les groupes" at bounding box center [414, 115] width 105 height 18
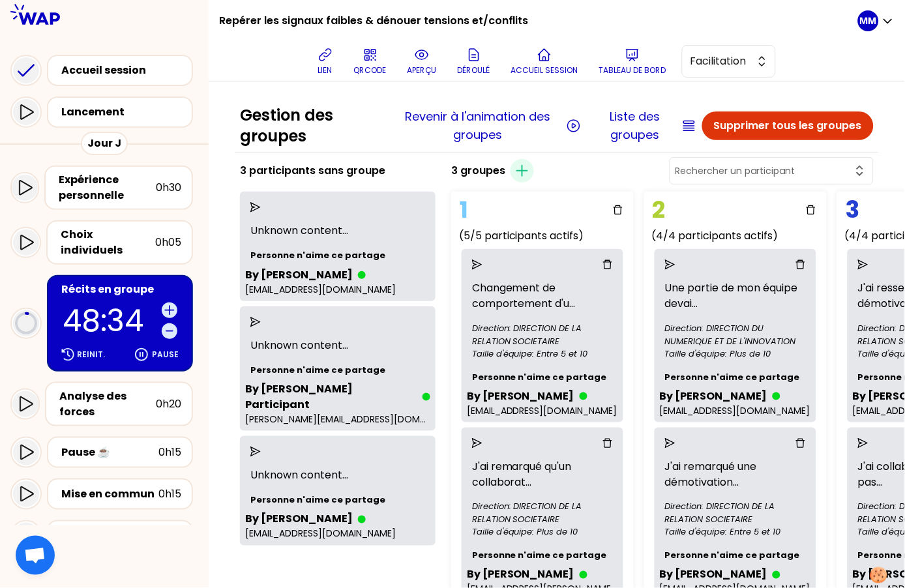
click at [103, 284] on div "Récits en groupe 48:34 Reinit. Pause" at bounding box center [120, 323] width 146 height 97
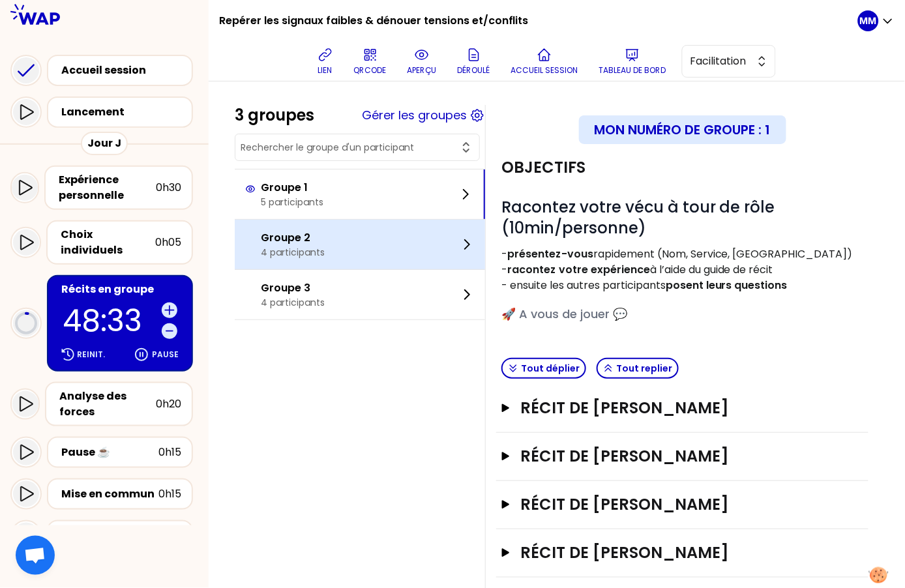
click at [371, 256] on div "Groupe 2 4 participants" at bounding box center [360, 245] width 250 height 50
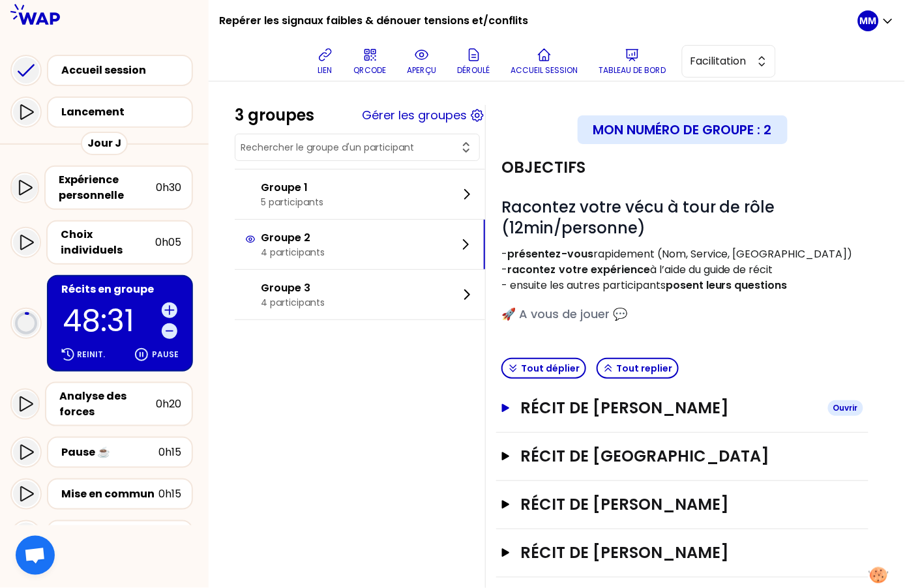
click at [704, 410] on h3 "Récit de Sébastien Huault" at bounding box center [669, 408] width 297 height 21
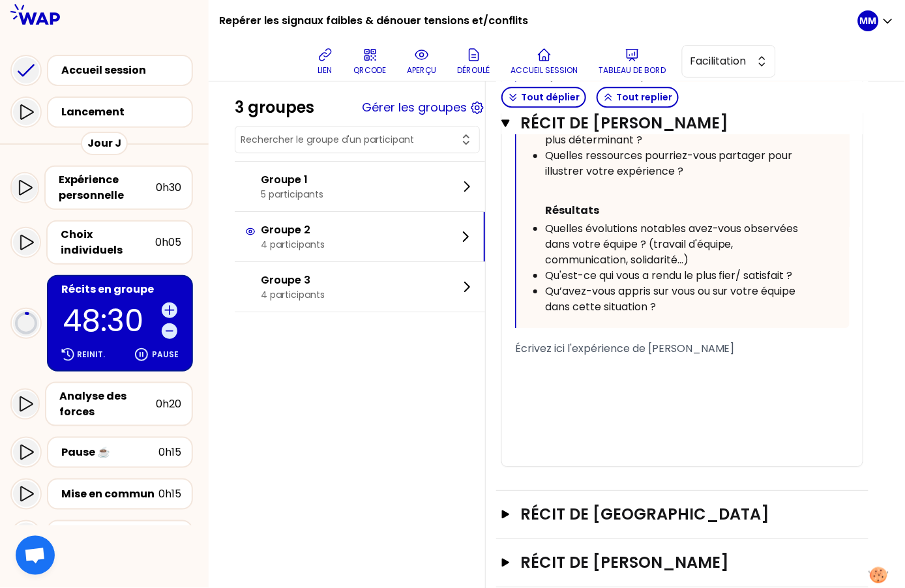
scroll to position [892, 0]
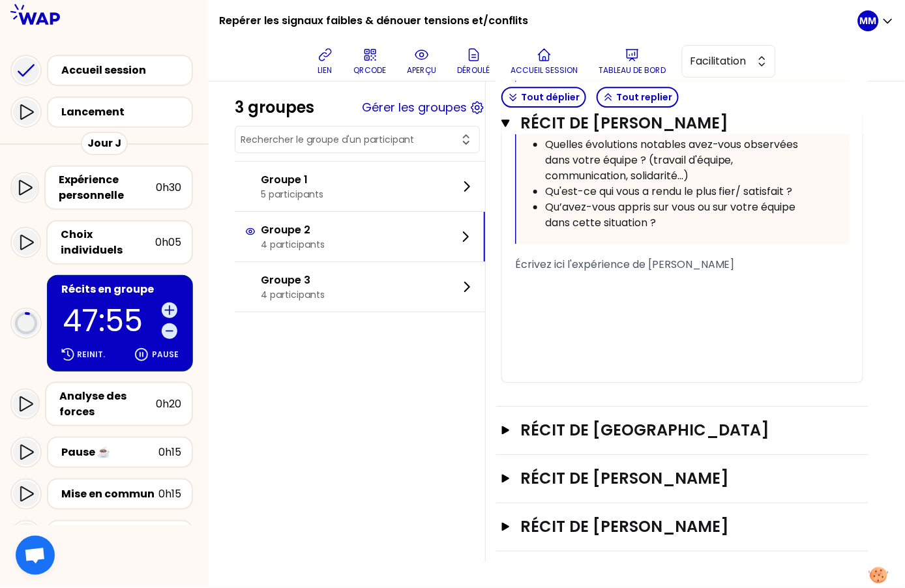
click at [137, 282] on div "Récits en groupe" at bounding box center [121, 290] width 120 height 16
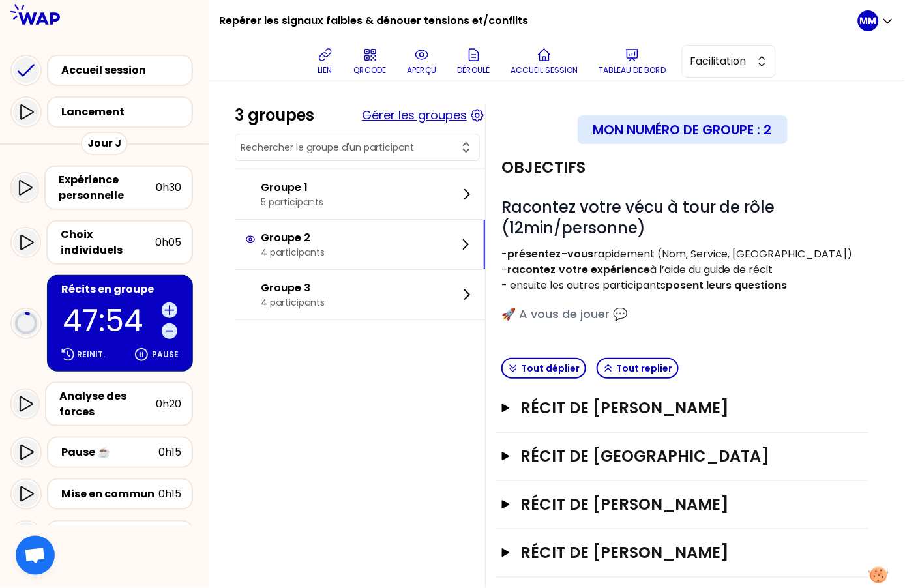
click at [436, 114] on button "Gérer les groupes" at bounding box center [414, 115] width 105 height 18
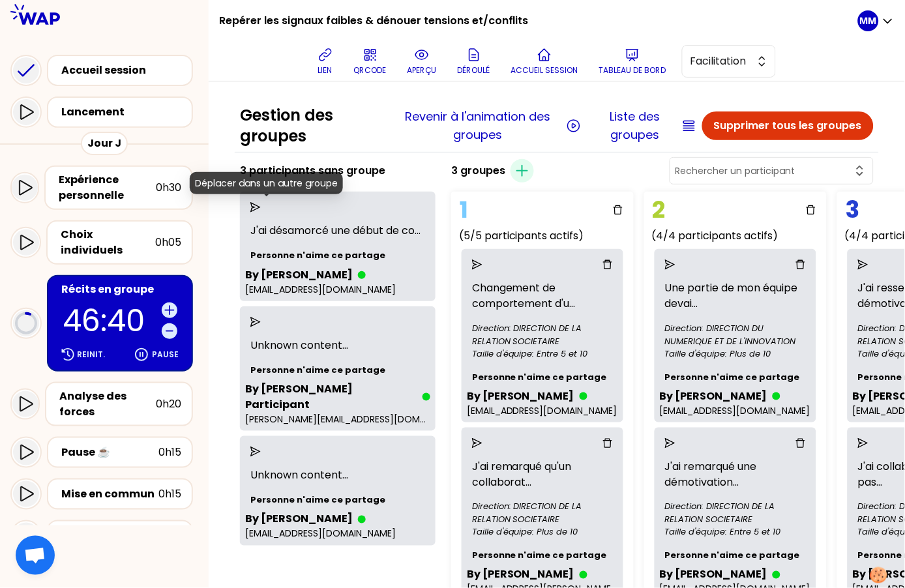
click at [261, 208] on icon "send" at bounding box center [255, 207] width 10 height 10
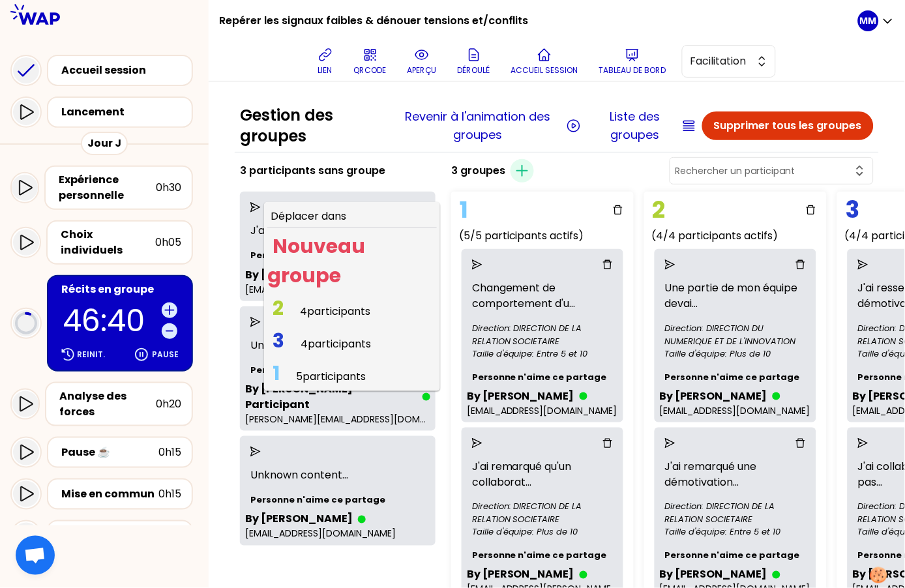
click at [328, 309] on span "4 participants" at bounding box center [335, 311] width 70 height 15
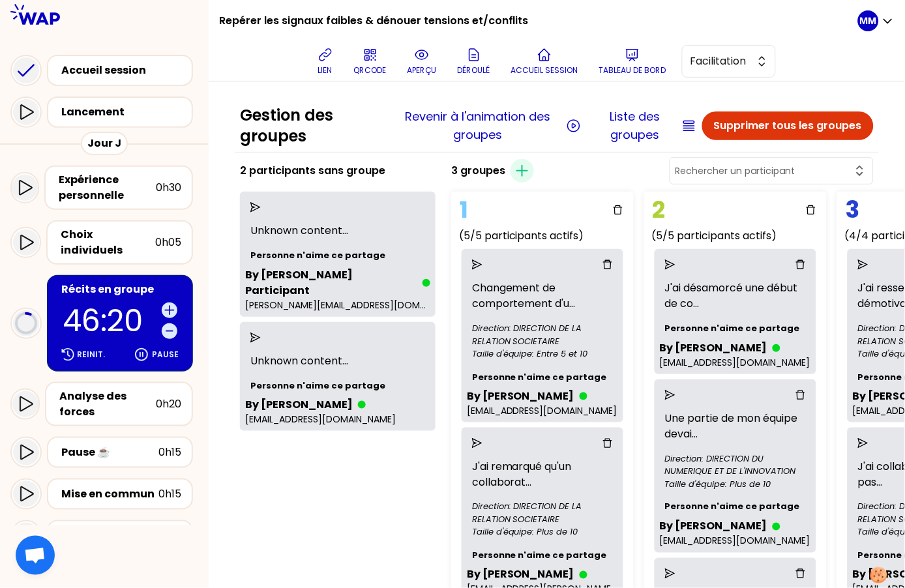
click at [83, 306] on p "46:20" at bounding box center [110, 321] width 94 height 30
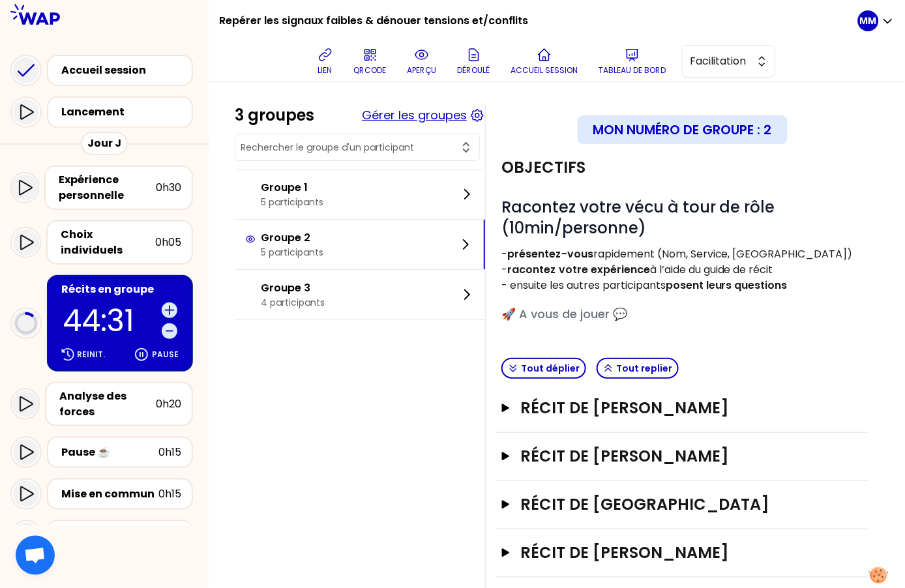
click at [434, 118] on button "Gérer les groupes" at bounding box center [414, 115] width 105 height 18
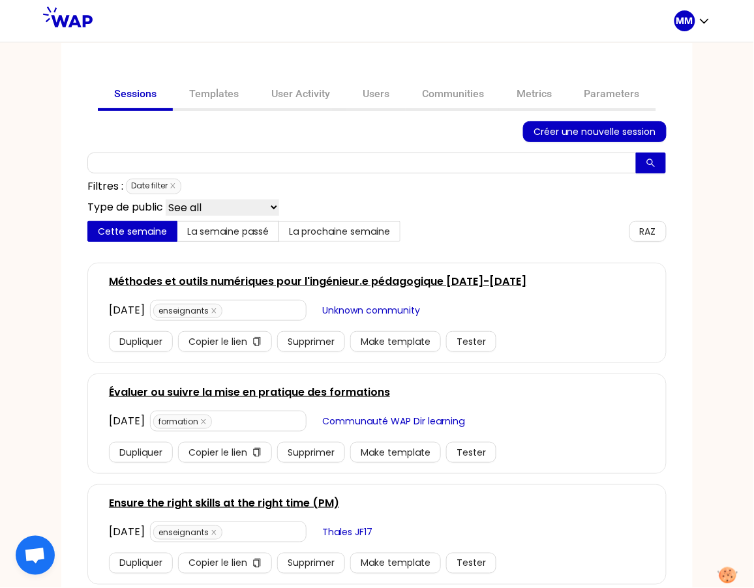
drag, startPoint x: 309, startPoint y: 88, endPoint x: 326, endPoint y: 115, distance: 32.2
click at [309, 89] on link "User Activity" at bounding box center [300, 95] width 91 height 31
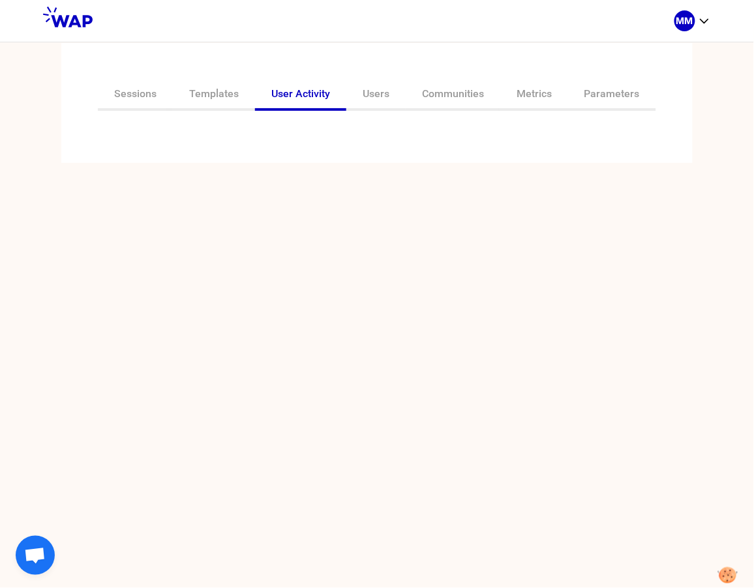
click at [362, 136] on div "Sessions Templates User Activity Users Communities Metrics Parameters" at bounding box center [376, 103] width 631 height 120
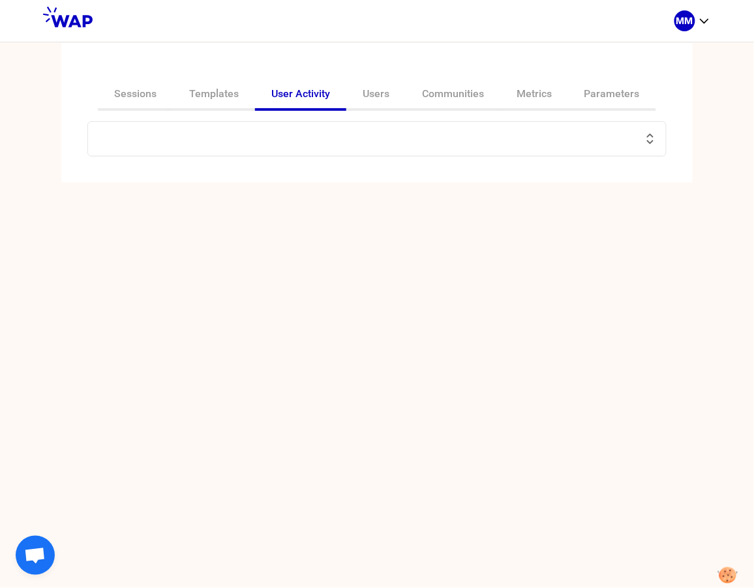
click at [348, 134] on input "text" at bounding box center [369, 139] width 547 height 18
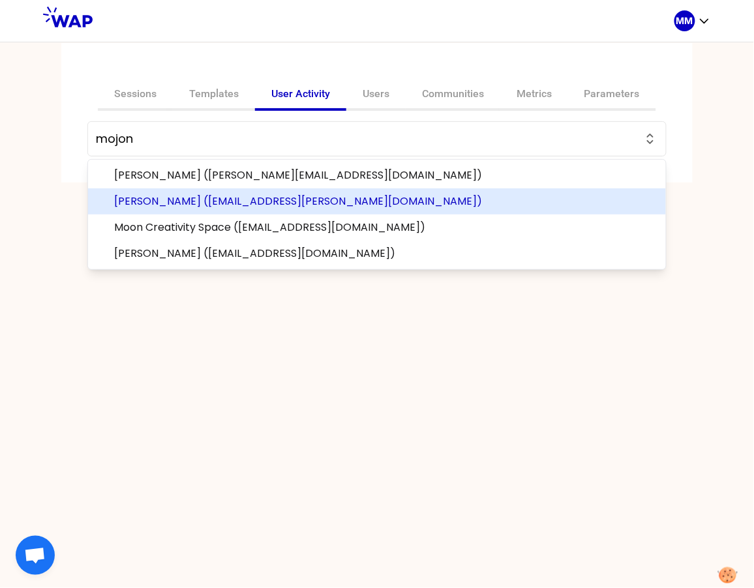
click at [345, 200] on span "[PERSON_NAME] ([EMAIL_ADDRESS][PERSON_NAME][DOMAIN_NAME])" at bounding box center [384, 202] width 541 height 16
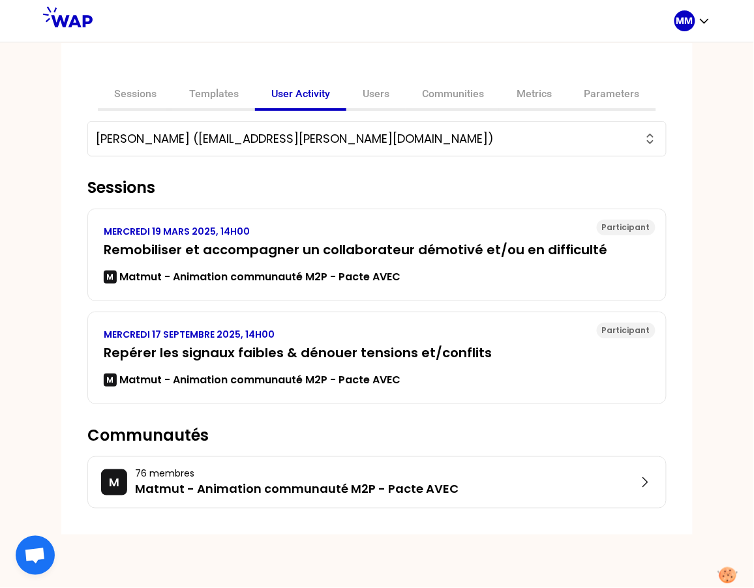
click at [301, 127] on div "[PERSON_NAME] ([EMAIL_ADDRESS][PERSON_NAME][DOMAIN_NAME])" at bounding box center [376, 138] width 579 height 35
click at [305, 136] on input "[PERSON_NAME] ([EMAIL_ADDRESS][PERSON_NAME][DOMAIN_NAME])" at bounding box center [369, 139] width 547 height 18
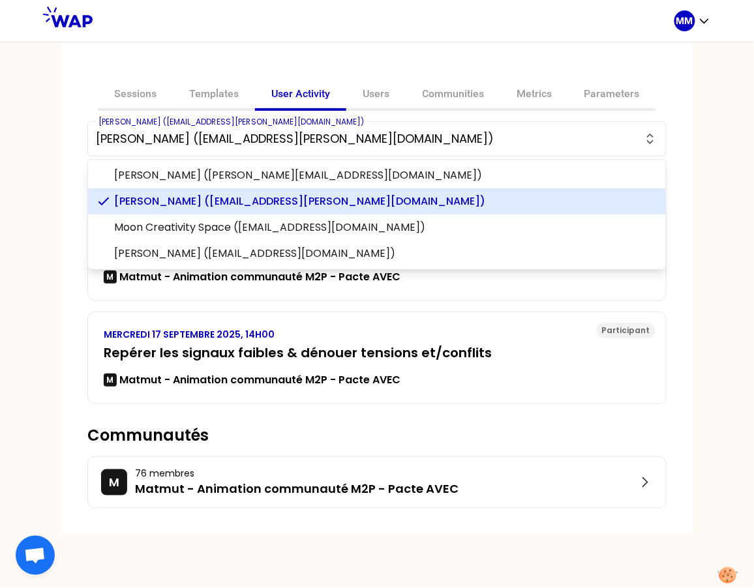
click at [305, 136] on input "[PERSON_NAME] ([EMAIL_ADDRESS][PERSON_NAME][DOMAIN_NAME])" at bounding box center [369, 139] width 547 height 18
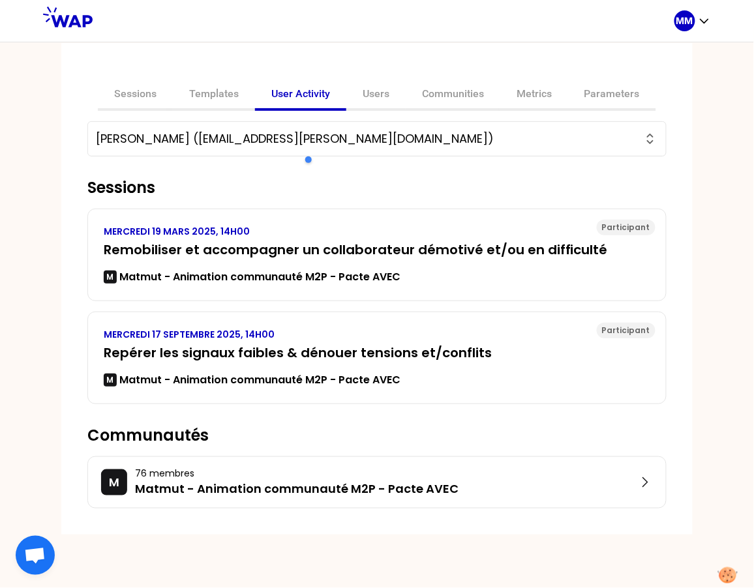
click at [305, 136] on input "[PERSON_NAME] ([EMAIL_ADDRESS][PERSON_NAME][DOMAIN_NAME])" at bounding box center [369, 139] width 547 height 18
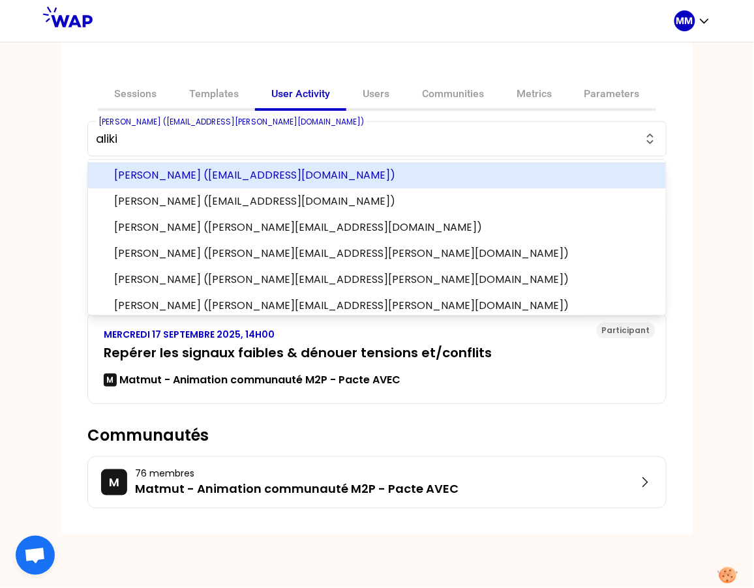
type input "aliki"
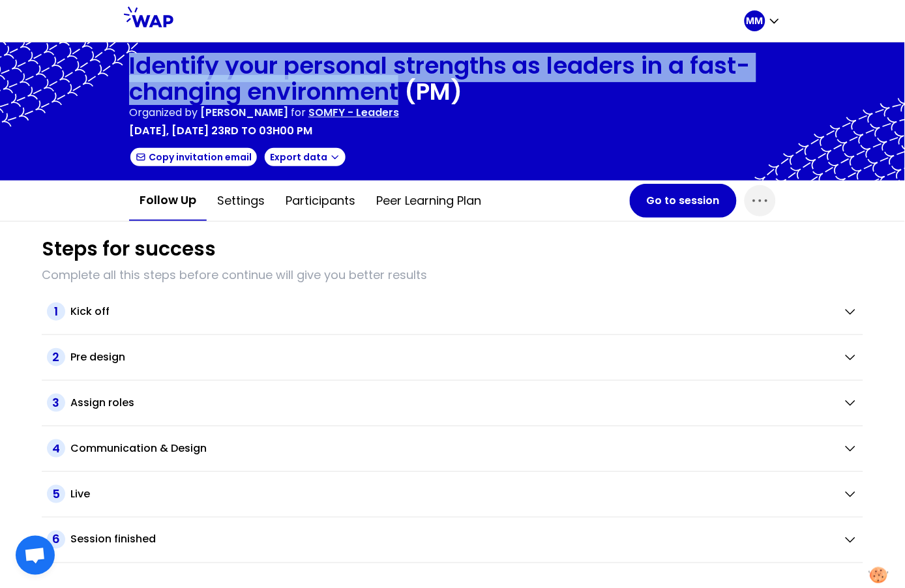
drag, startPoint x: 127, startPoint y: 63, endPoint x: 403, endPoint y: 91, distance: 277.4
click at [403, 91] on div "Identify your personal strengths as leaders in a fast-changing environment (PM)…" at bounding box center [452, 111] width 905 height 138
copy h1 "Identify your personal strengths as leaders in a fast-changing environment"
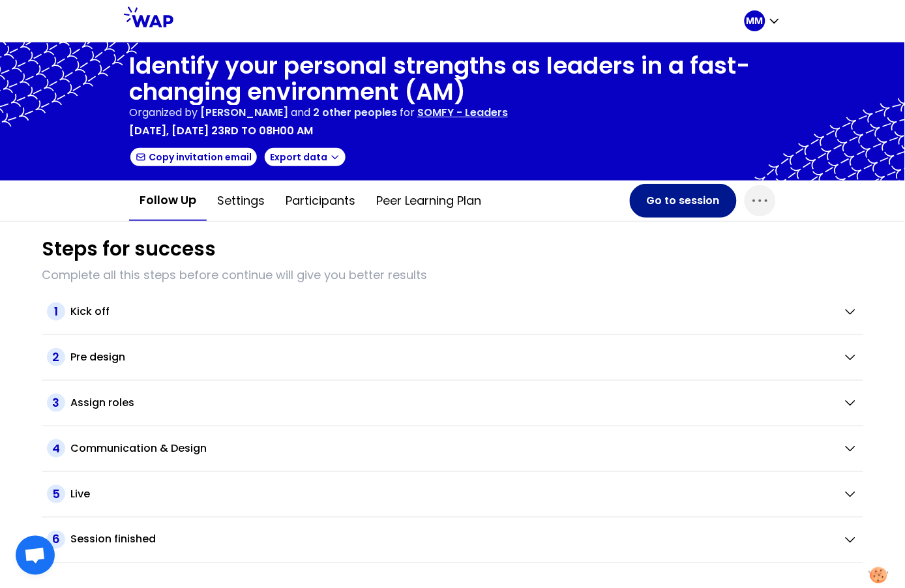
click at [664, 199] on button "Go to session" at bounding box center [683, 201] width 107 height 34
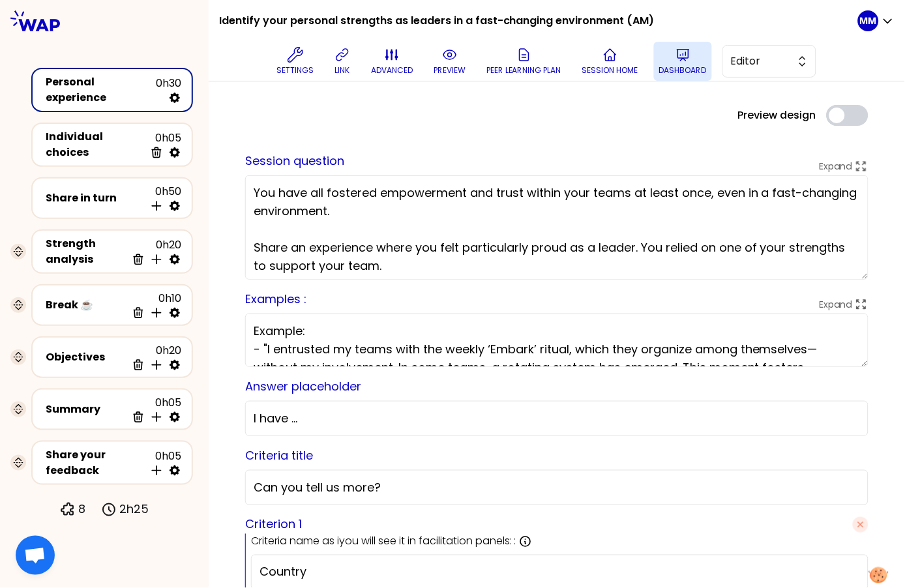
click at [678, 59] on icon at bounding box center [684, 55] width 16 height 16
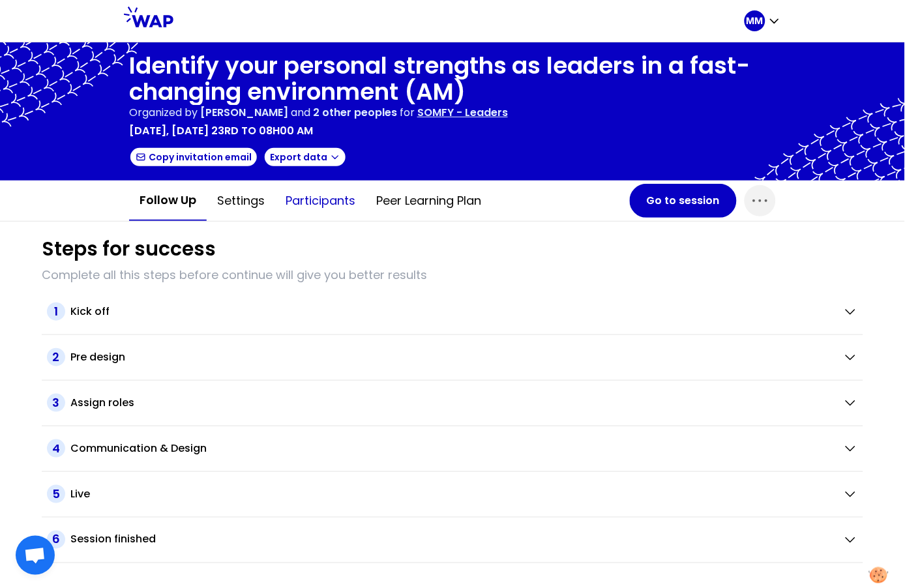
click at [328, 202] on button "Participants" at bounding box center [320, 200] width 91 height 39
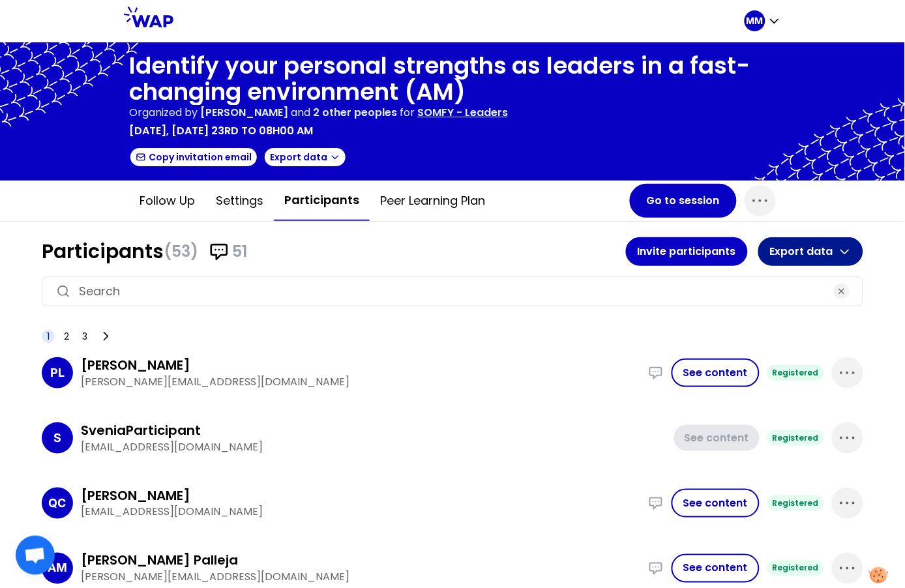
click at [793, 250] on button "Export data" at bounding box center [811, 251] width 105 height 29
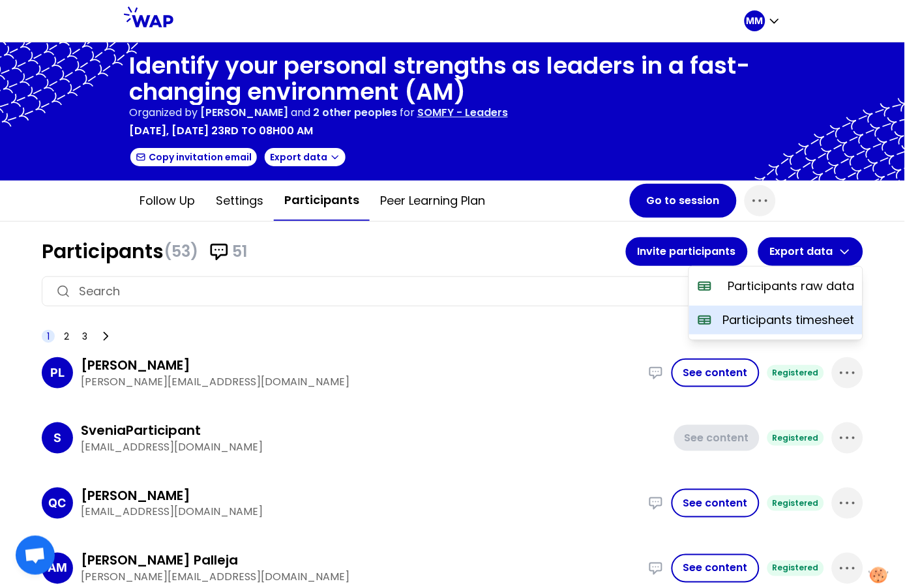
click at [798, 319] on p "Participants timesheet" at bounding box center [789, 320] width 132 height 18
